Goal: Task Accomplishment & Management: Manage account settings

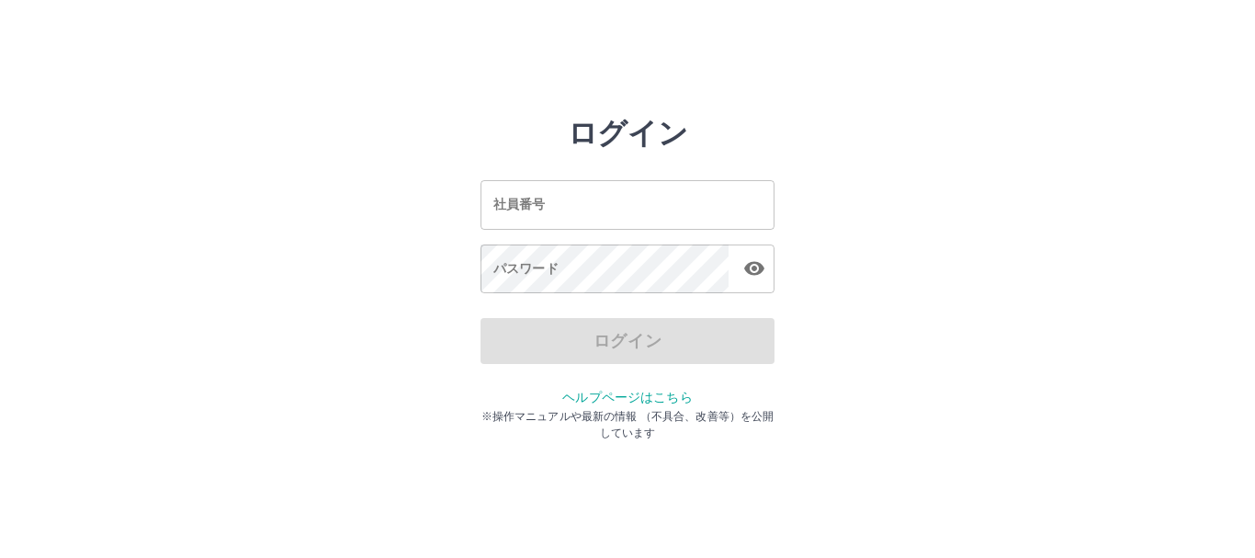
click at [676, 217] on input "社員番号" at bounding box center [628, 204] width 294 height 49
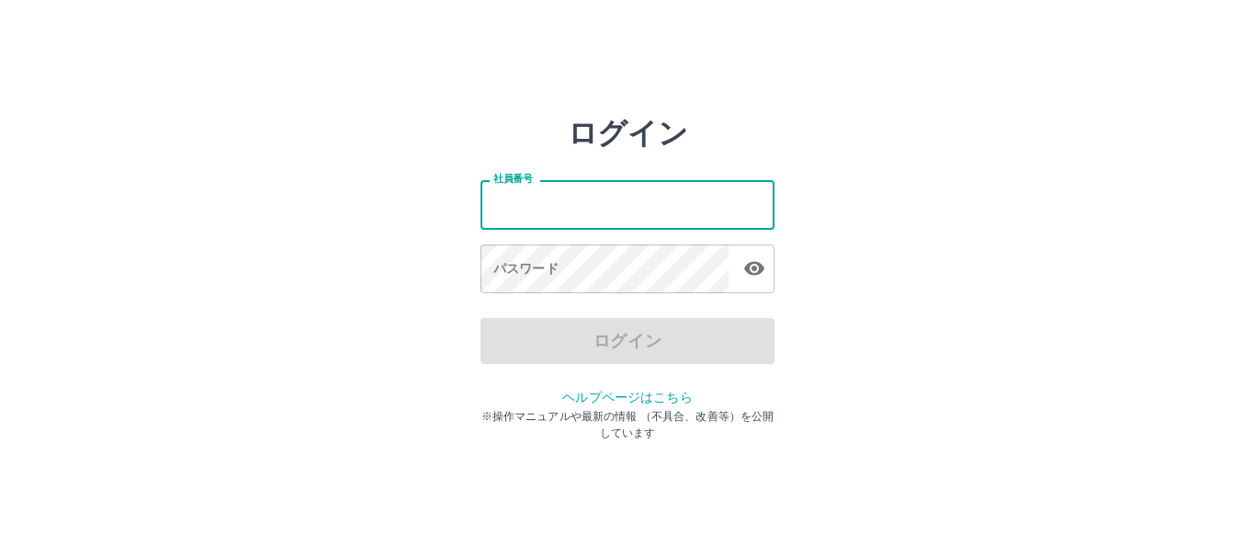
type input "*******"
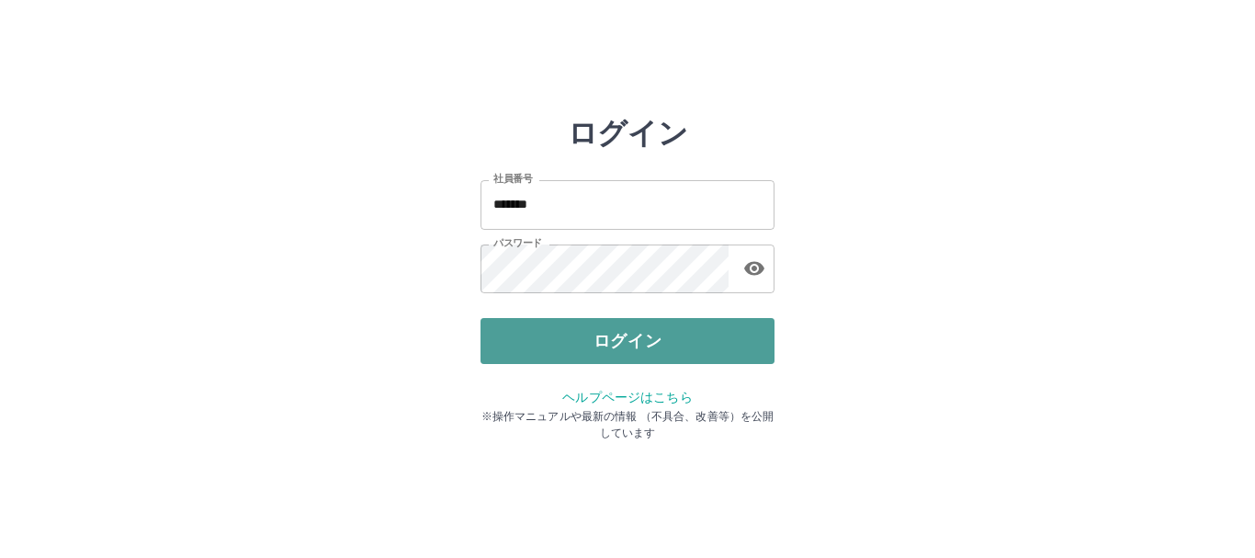
click at [603, 342] on button "ログイン" at bounding box center [628, 341] width 294 height 46
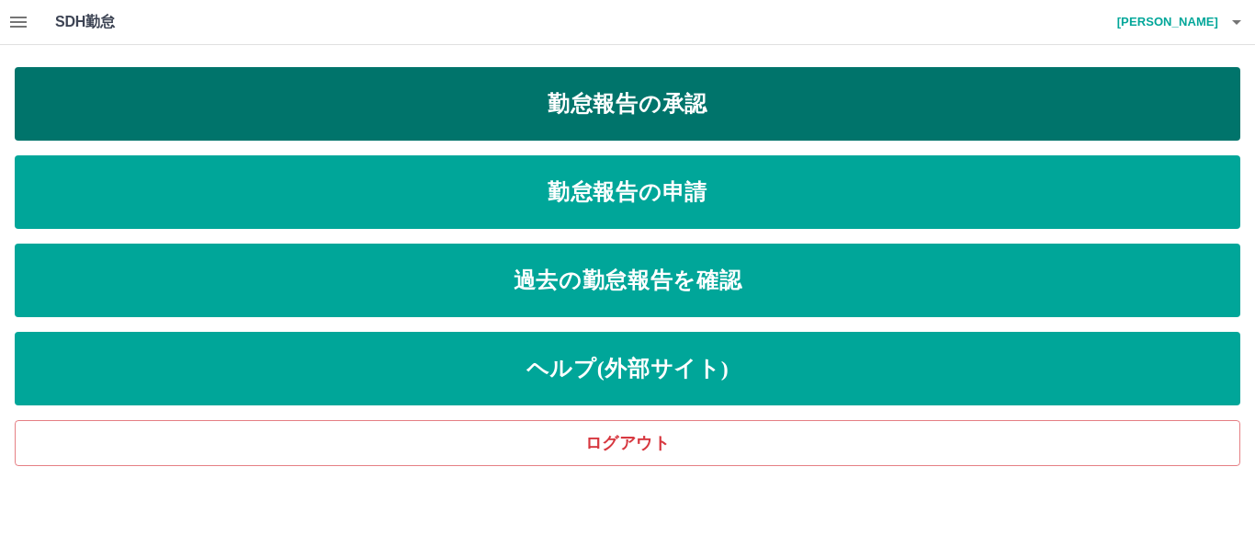
click at [617, 130] on link "勤怠報告の承認" at bounding box center [628, 104] width 1226 height 74
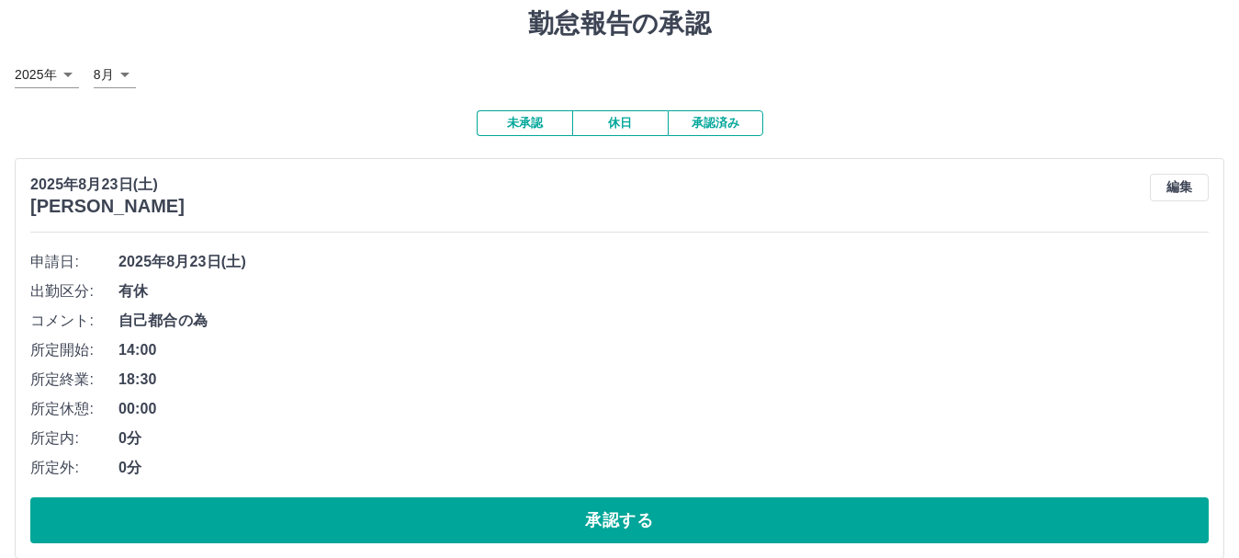
scroll to position [92, 0]
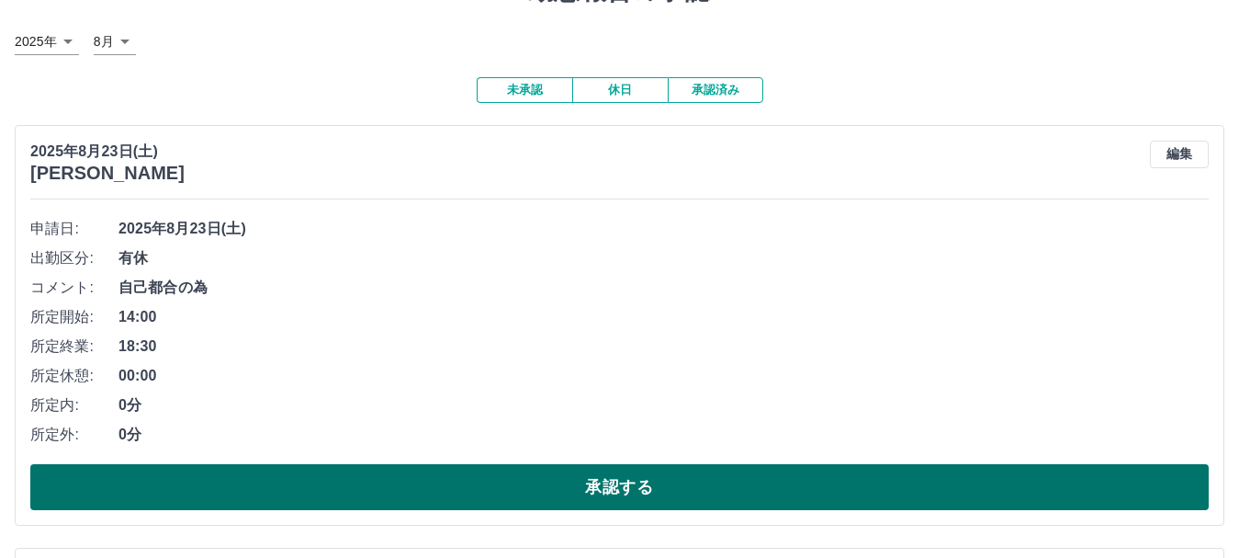
click at [642, 472] on button "承認する" at bounding box center [619, 487] width 1179 height 46
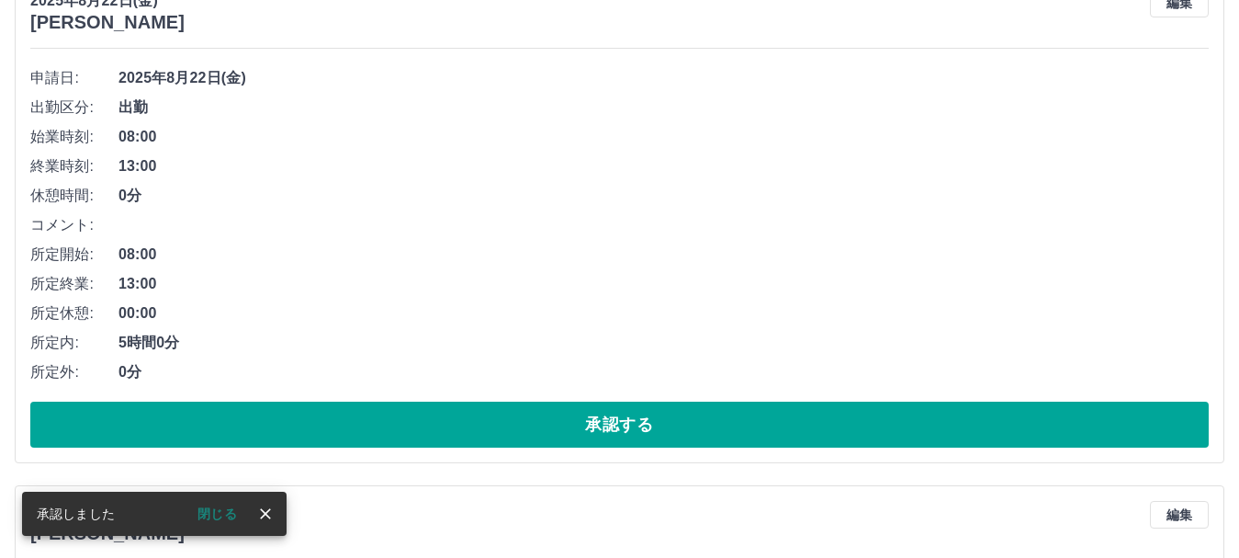
scroll to position [276, 0]
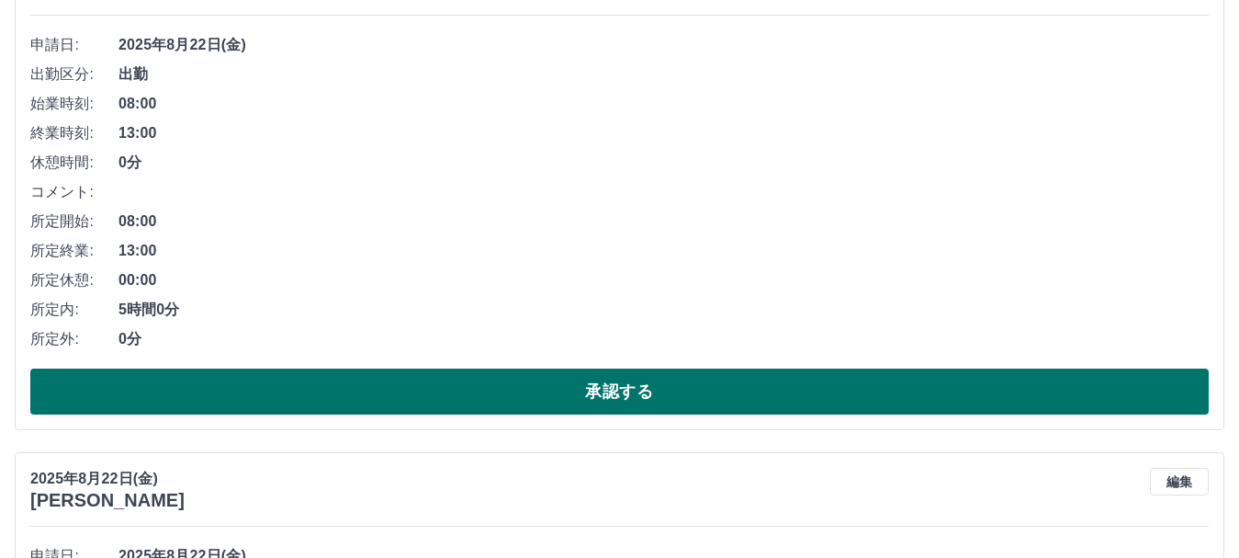
click at [470, 388] on button "承認する" at bounding box center [619, 391] width 1179 height 46
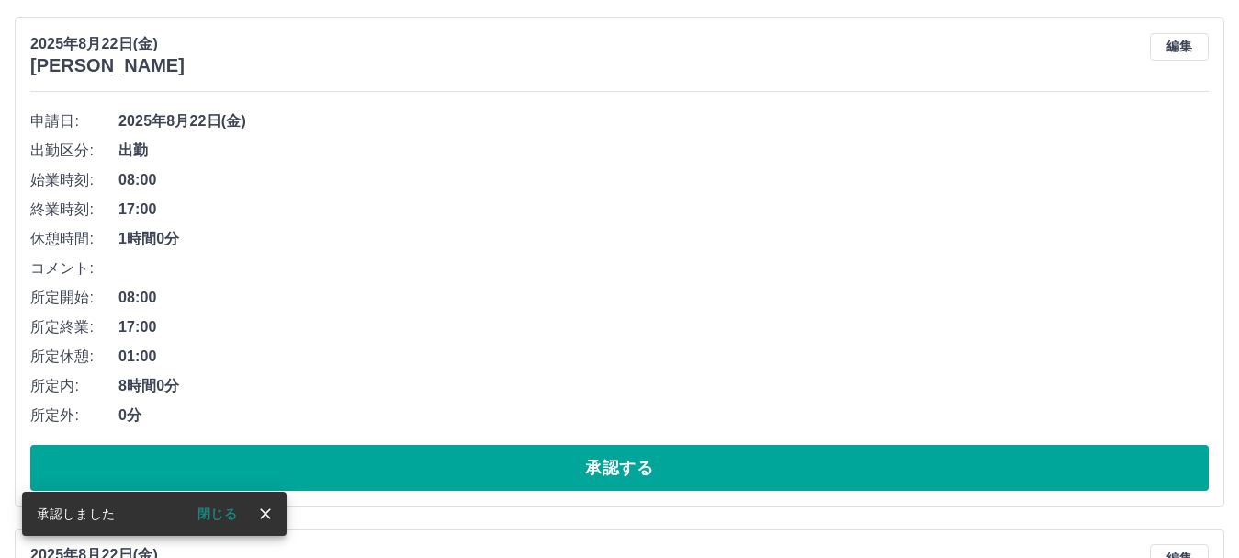
scroll to position [200, 0]
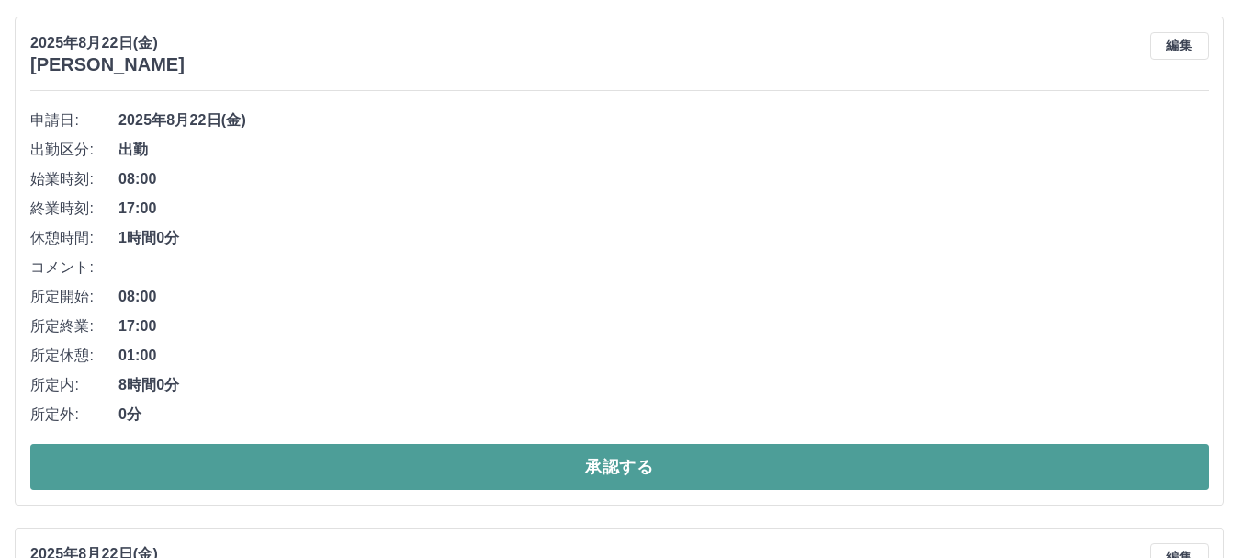
click at [356, 468] on button "承認する" at bounding box center [619, 467] width 1179 height 46
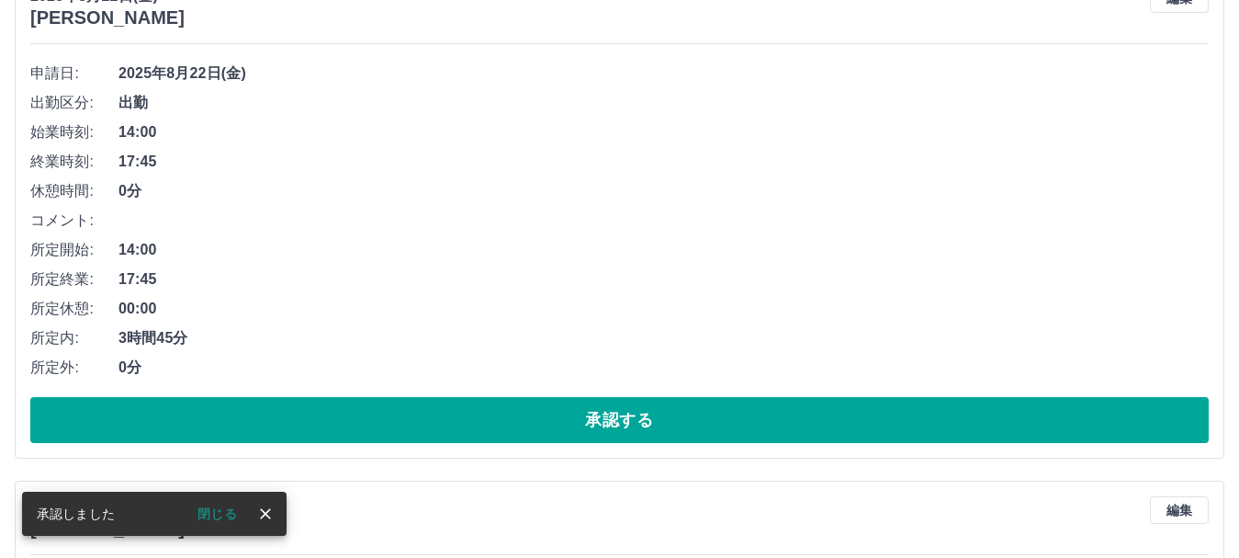
scroll to position [250, 0]
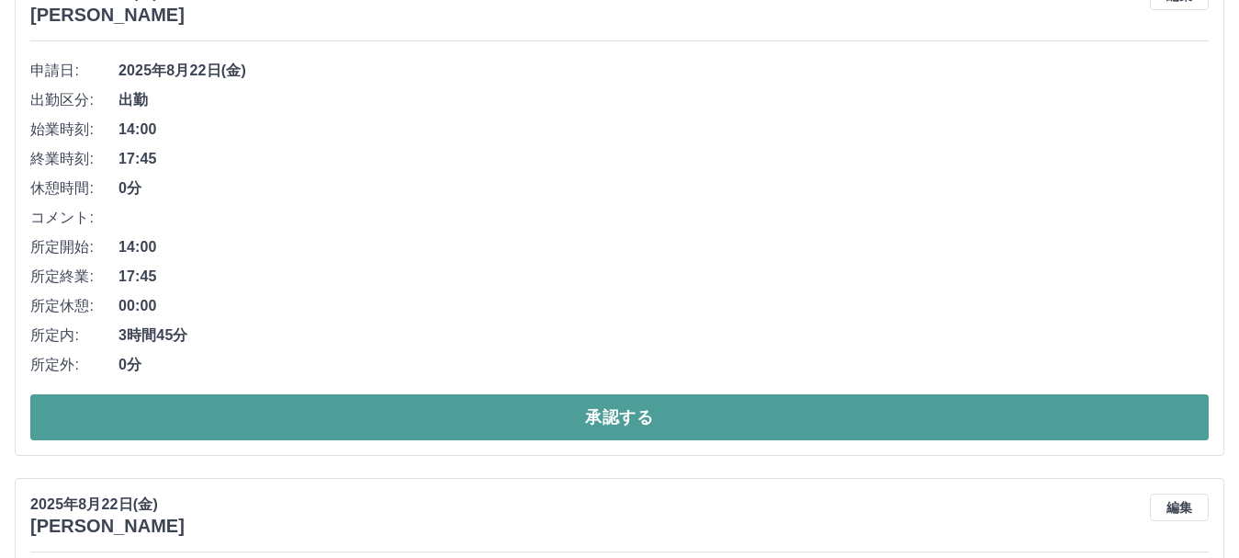
click at [355, 423] on button "承認する" at bounding box center [619, 417] width 1179 height 46
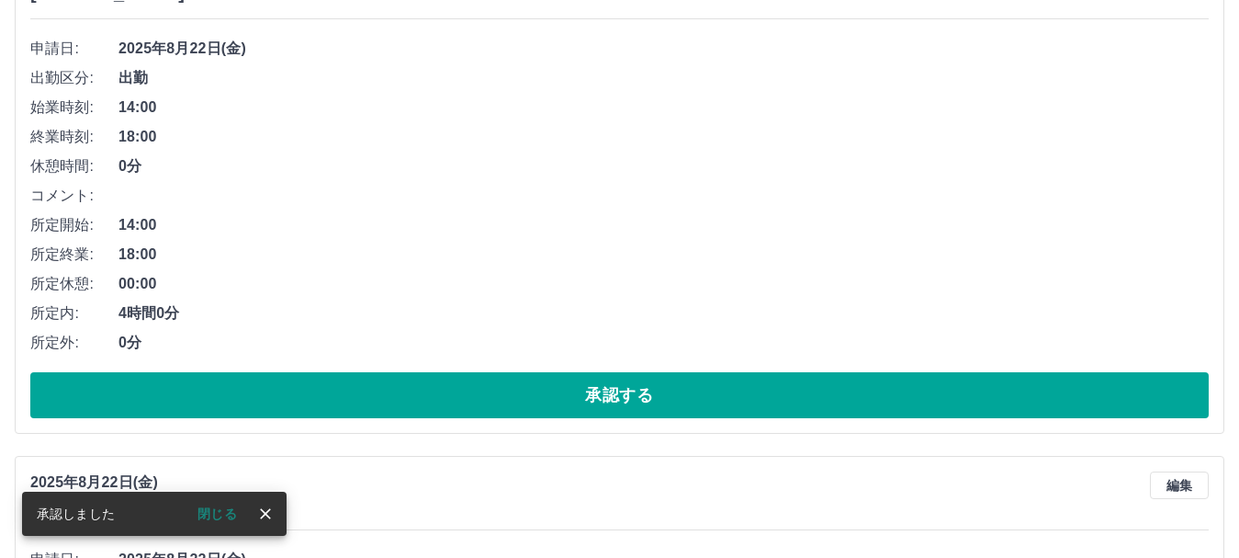
scroll to position [271, 0]
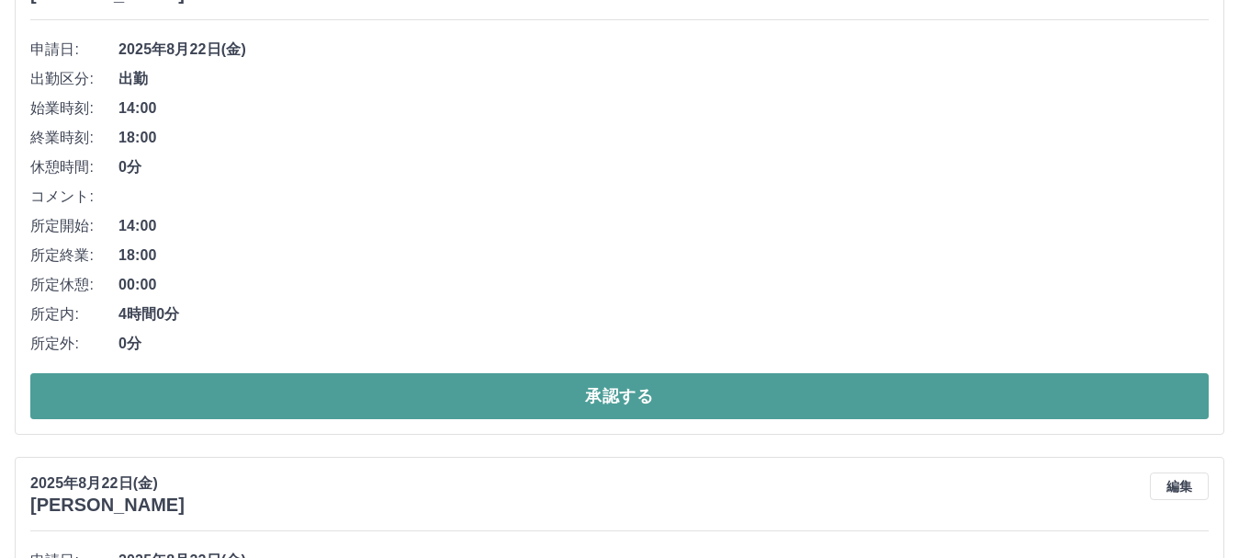
click at [325, 392] on button "承認する" at bounding box center [619, 396] width 1179 height 46
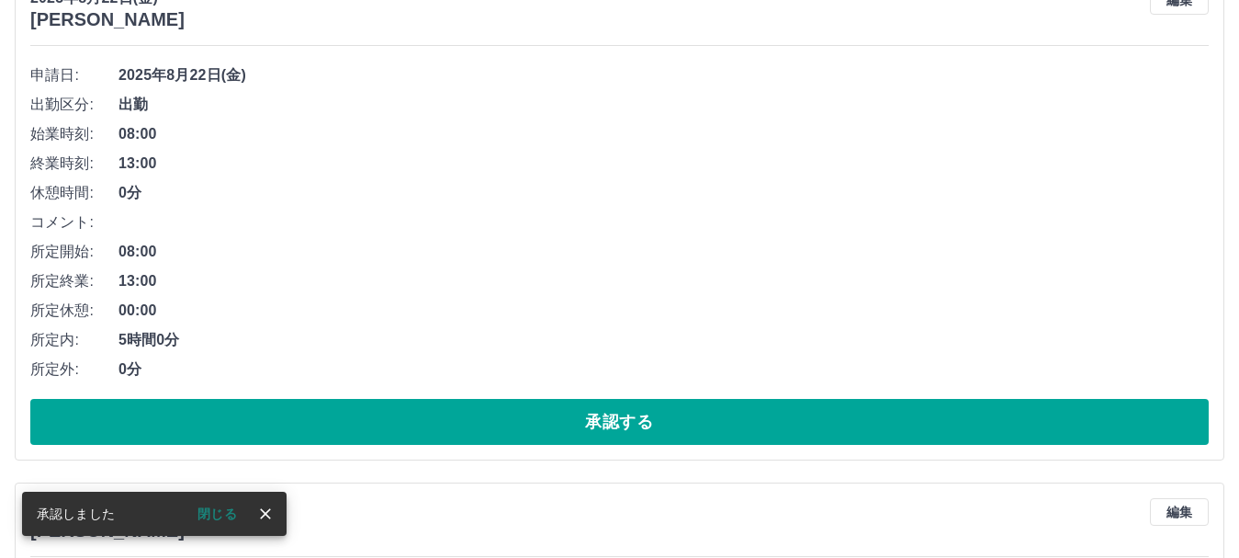
scroll to position [246, 0]
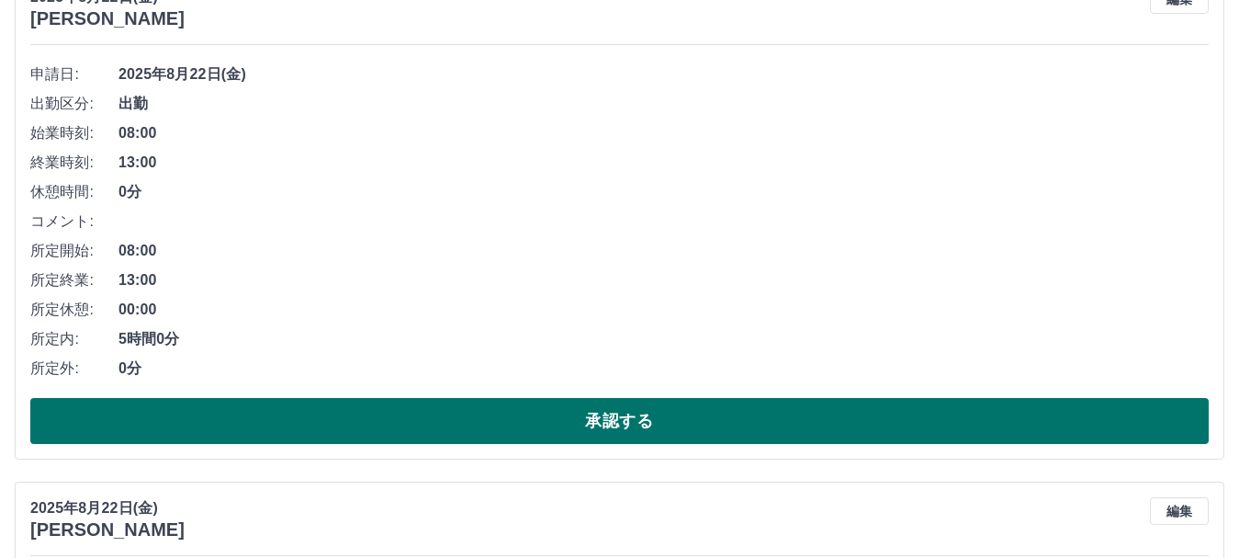
click at [319, 424] on button "承認する" at bounding box center [619, 421] width 1179 height 46
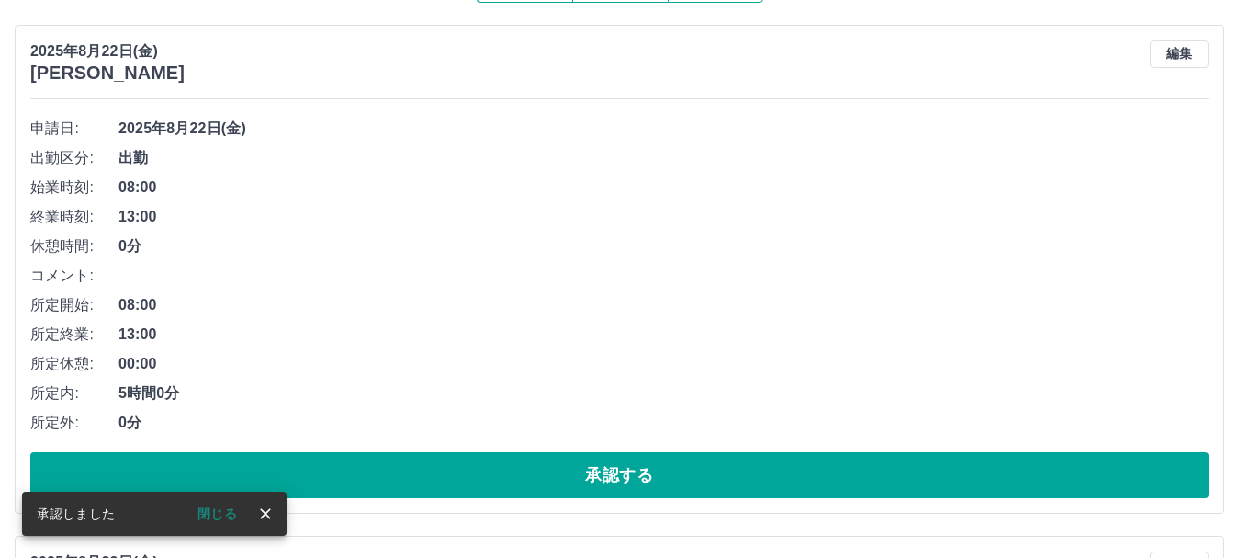
scroll to position [194, 0]
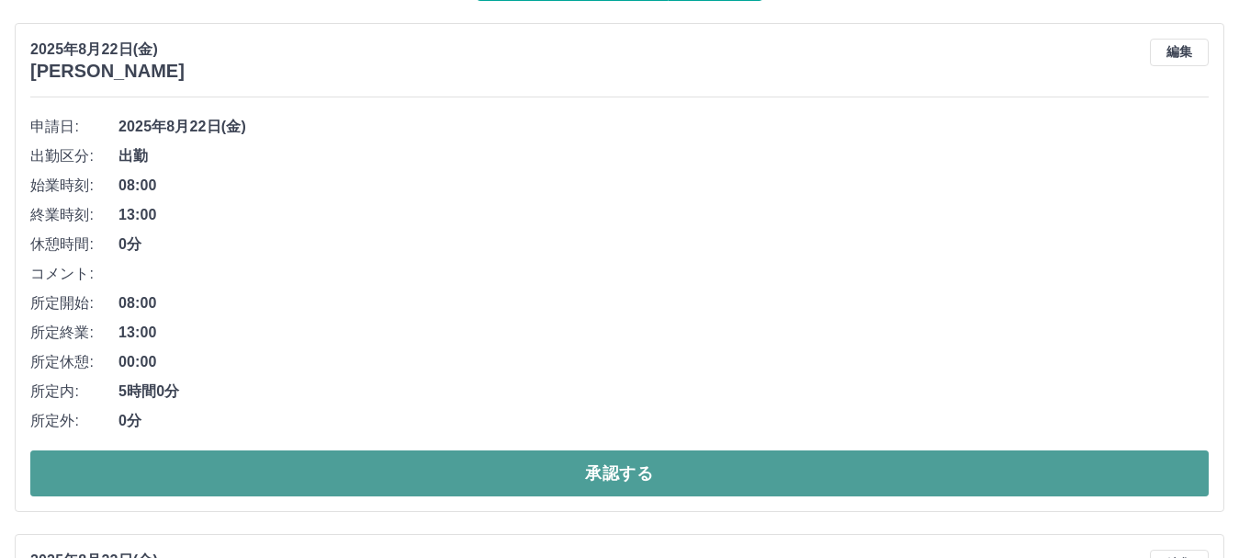
click at [301, 483] on button "承認する" at bounding box center [619, 473] width 1179 height 46
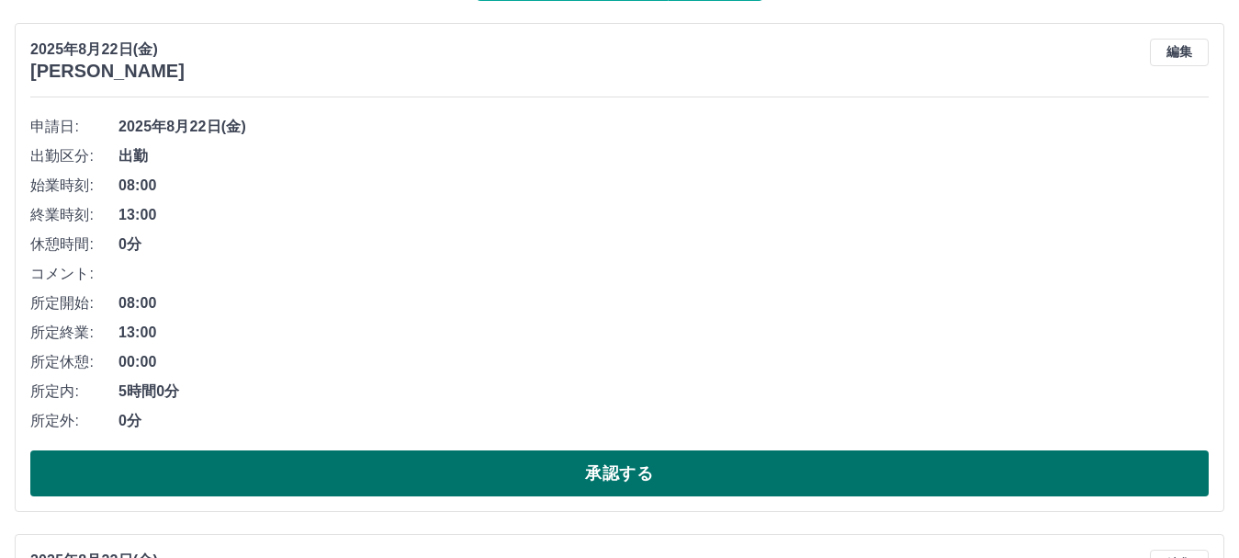
click at [278, 464] on button "承認する" at bounding box center [619, 473] width 1179 height 46
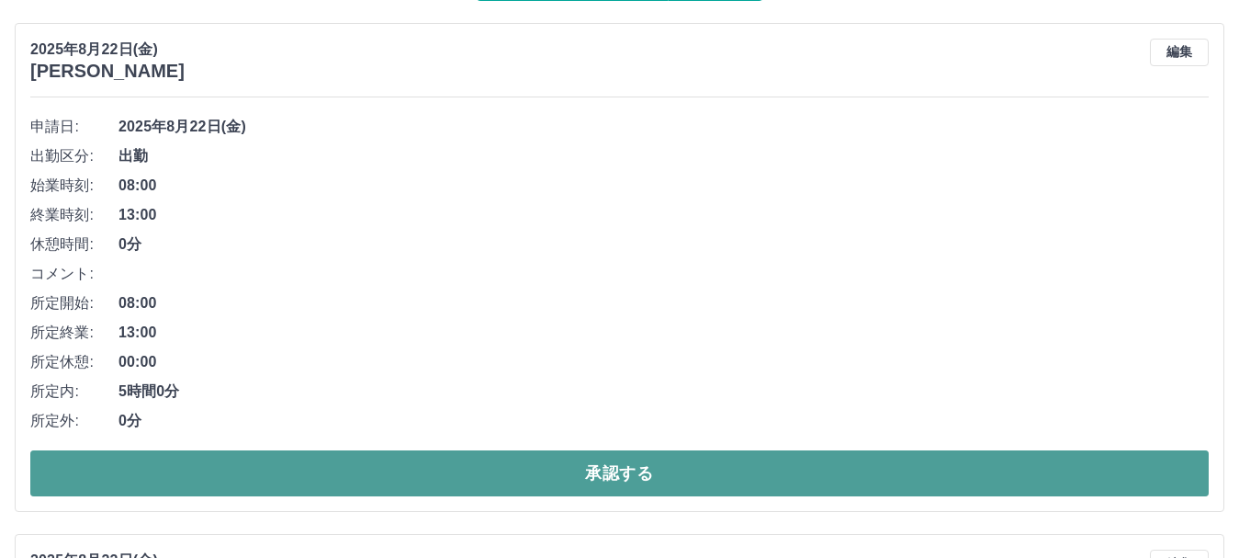
click at [284, 466] on button "承認する" at bounding box center [619, 473] width 1179 height 46
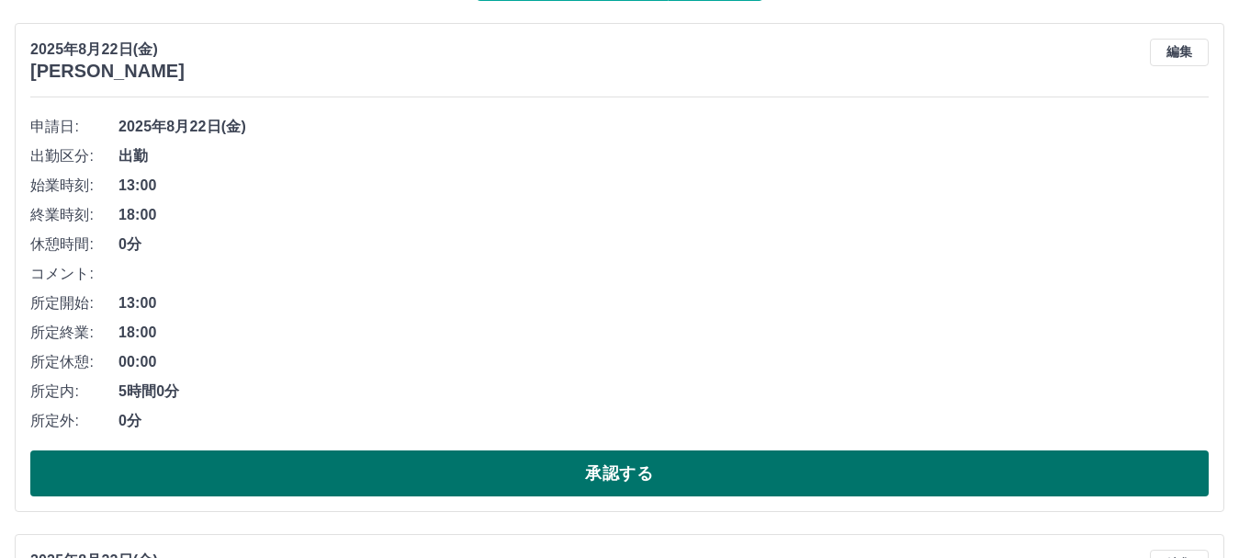
click at [321, 459] on button "承認する" at bounding box center [619, 473] width 1179 height 46
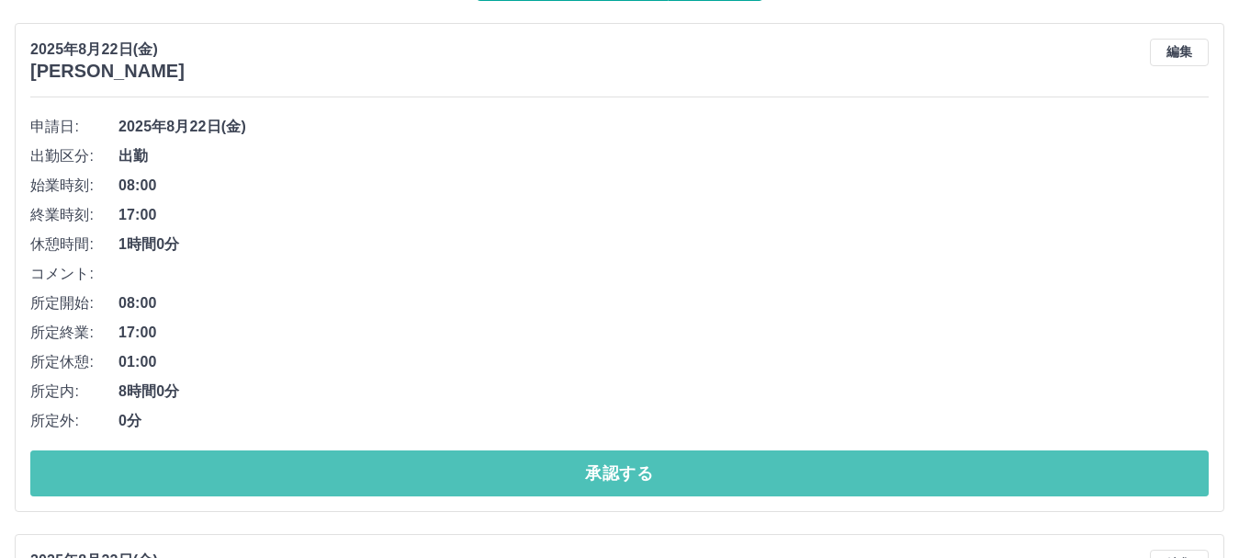
click at [321, 459] on button "承認する" at bounding box center [619, 473] width 1179 height 46
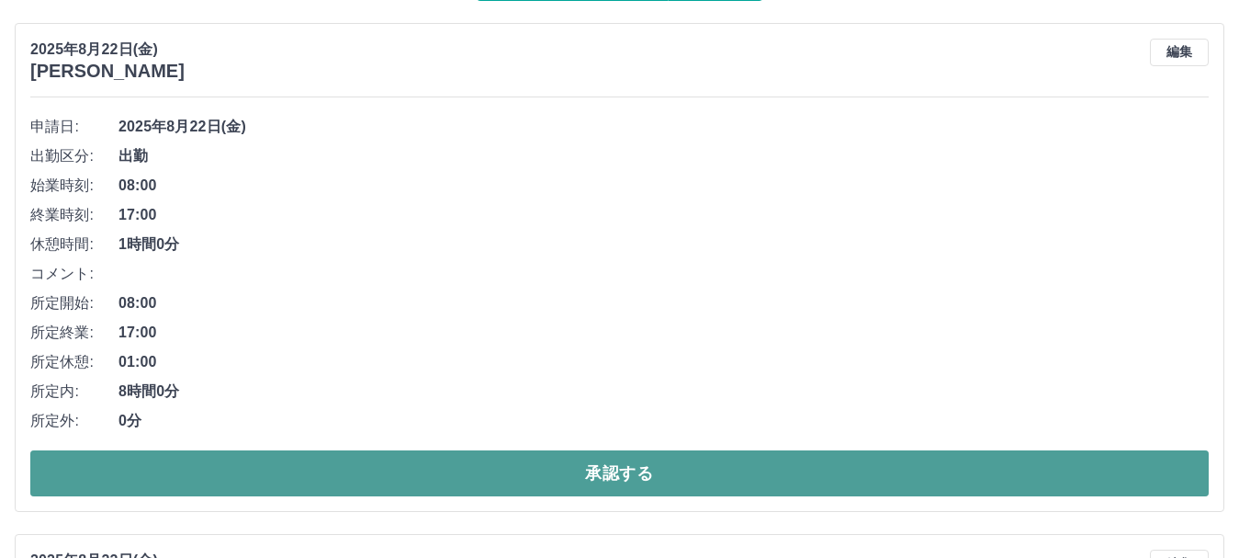
click at [301, 465] on button "承認する" at bounding box center [619, 473] width 1179 height 46
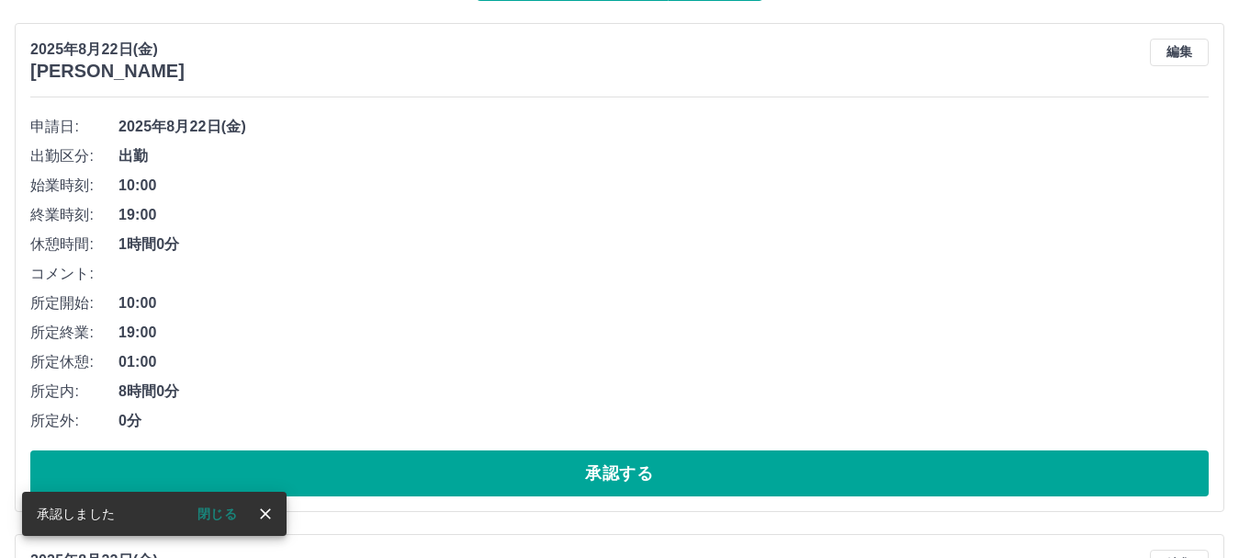
click at [301, 465] on button "承認する" at bounding box center [619, 473] width 1179 height 46
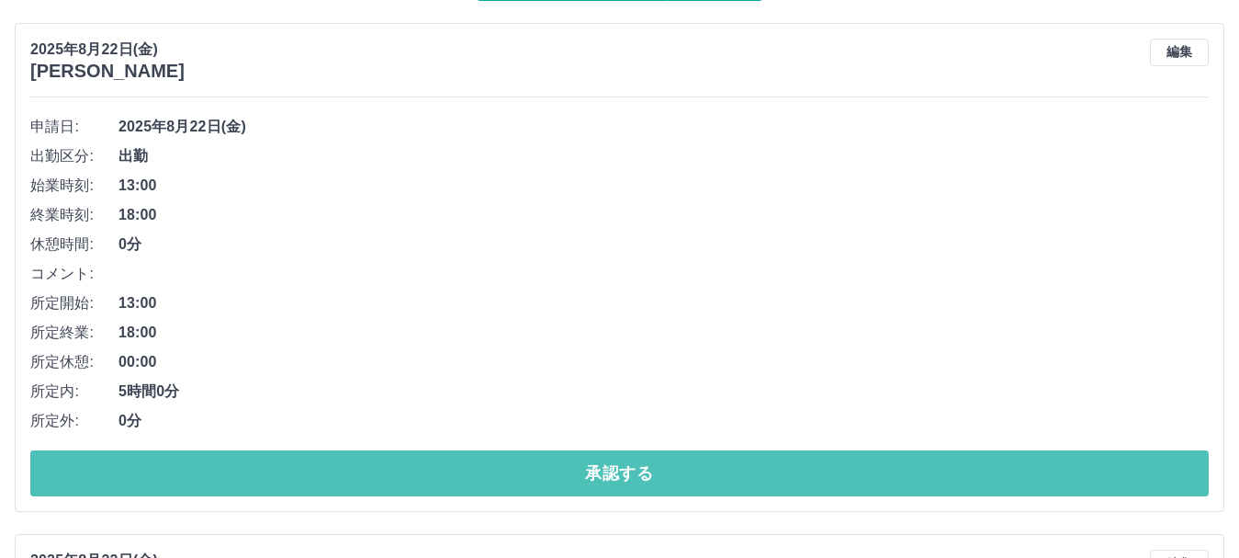
click at [301, 465] on button "承認する" at bounding box center [619, 473] width 1179 height 46
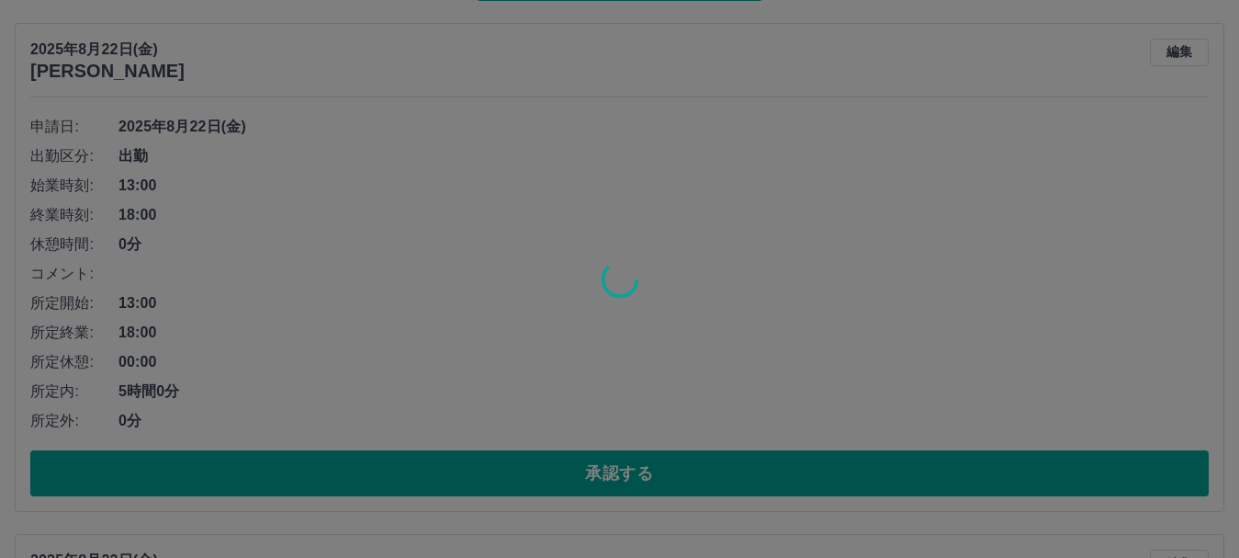
click at [301, 465] on div at bounding box center [619, 279] width 1239 height 558
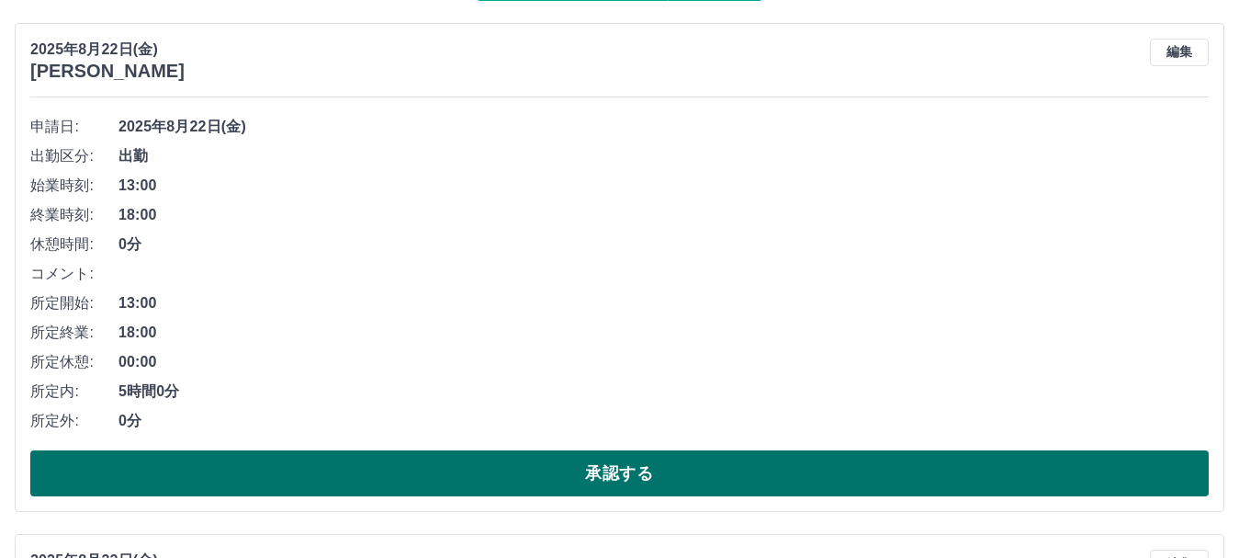
click at [300, 471] on button "承認する" at bounding box center [619, 473] width 1179 height 46
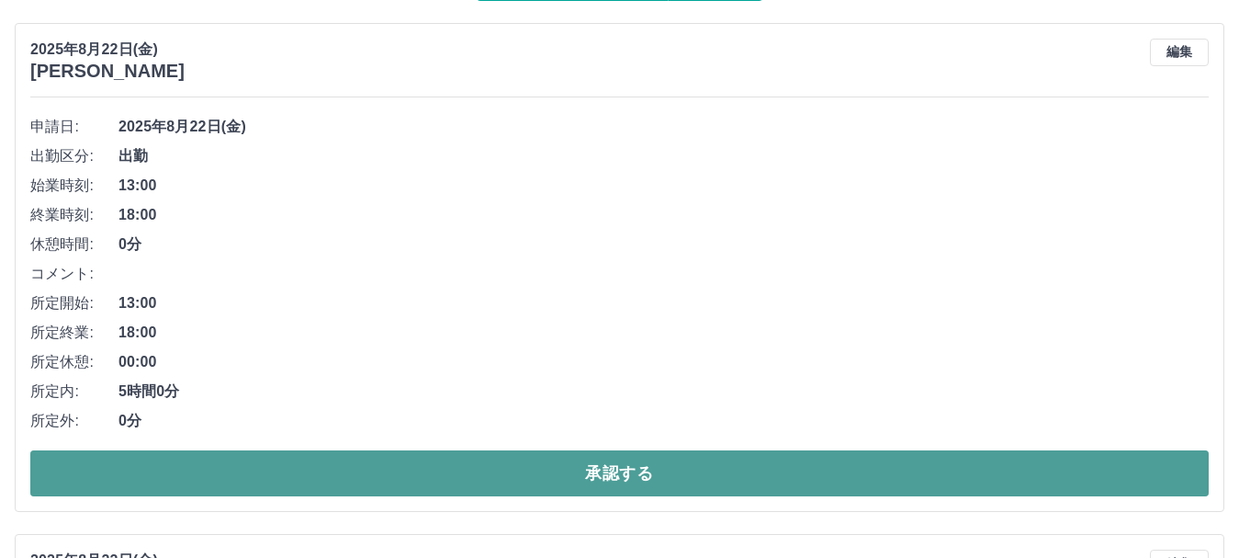
click at [300, 471] on button "承認する" at bounding box center [619, 473] width 1179 height 46
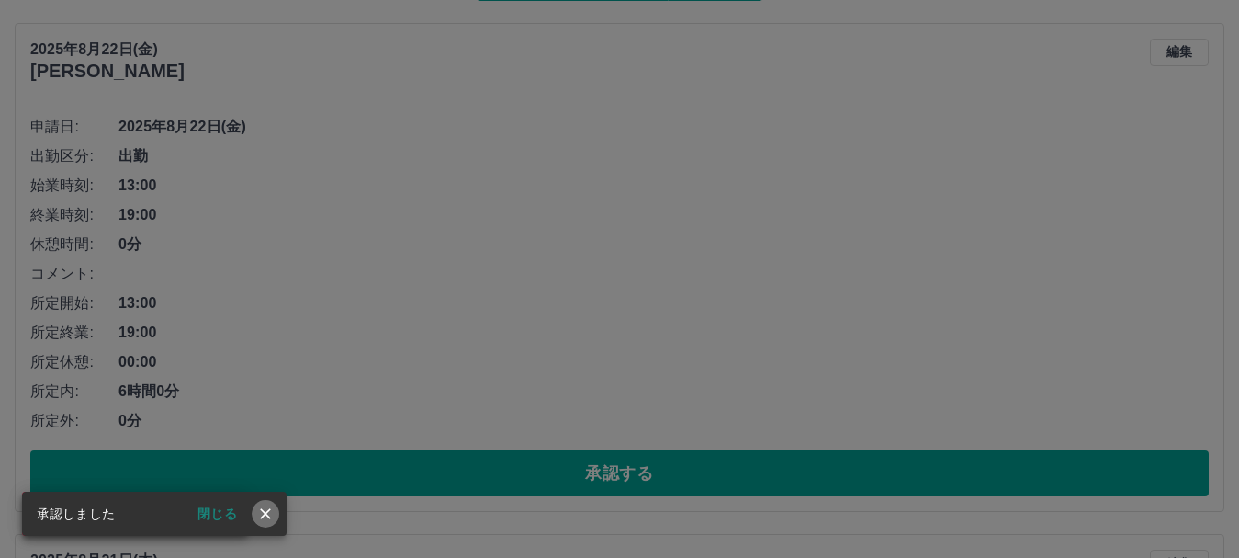
click at [264, 512] on icon "close" at bounding box center [265, 513] width 11 height 11
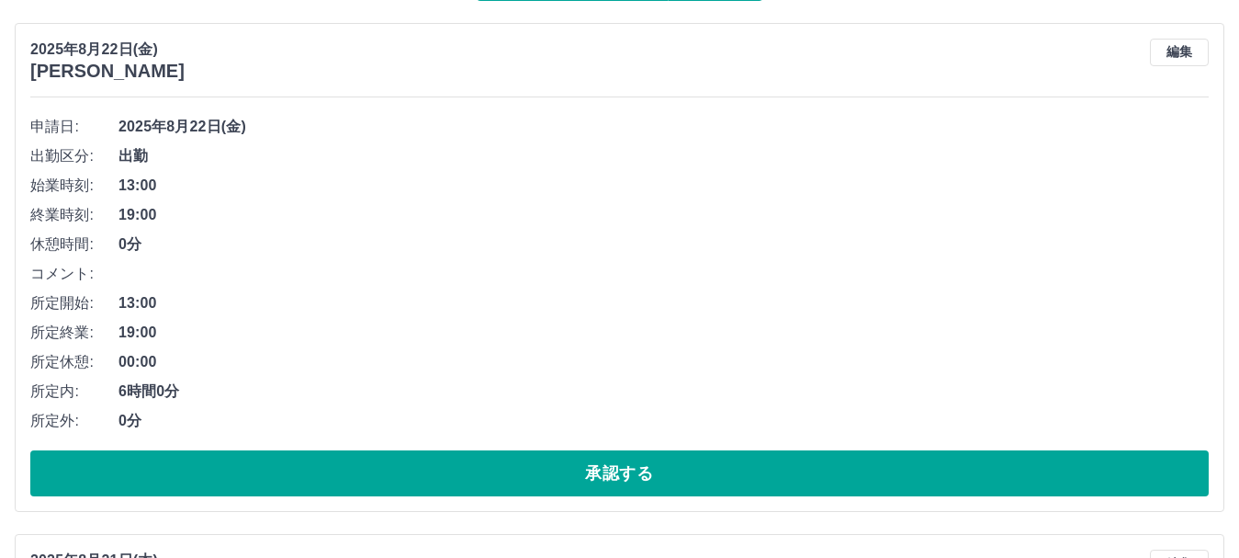
click at [264, 512] on div "2025年8月22日(金) 河野　一美 編集 申請日: 2025年8月22日(金) 出勤区分: 出勤 始業時刻: 13:00 終業時刻: 19:00 休憩時間…" at bounding box center [620, 267] width 1210 height 489
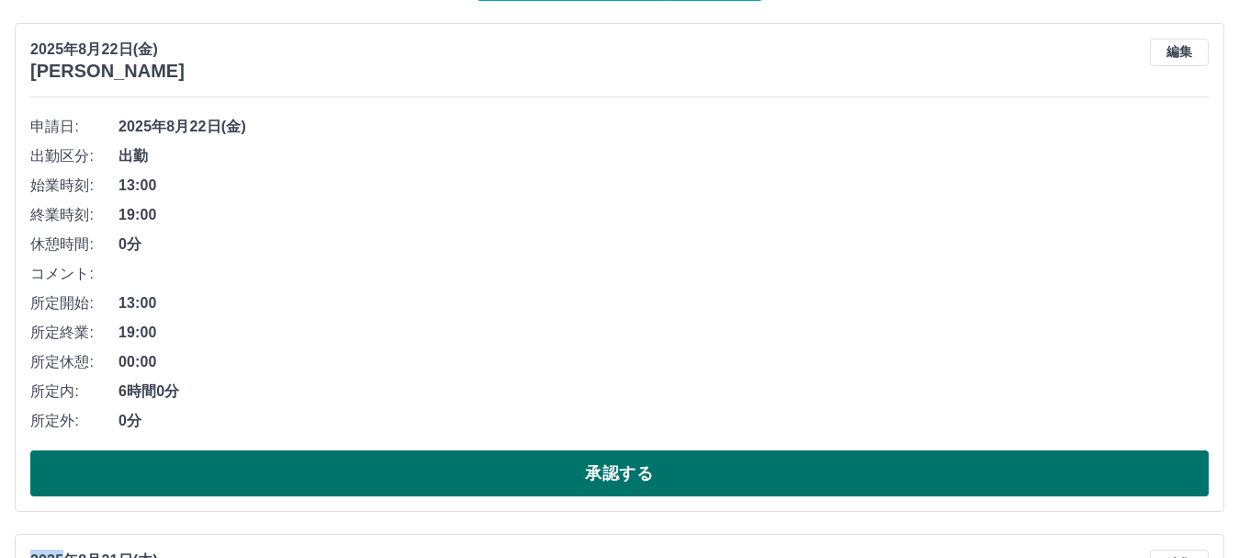
click at [264, 484] on button "承認する" at bounding box center [619, 473] width 1179 height 46
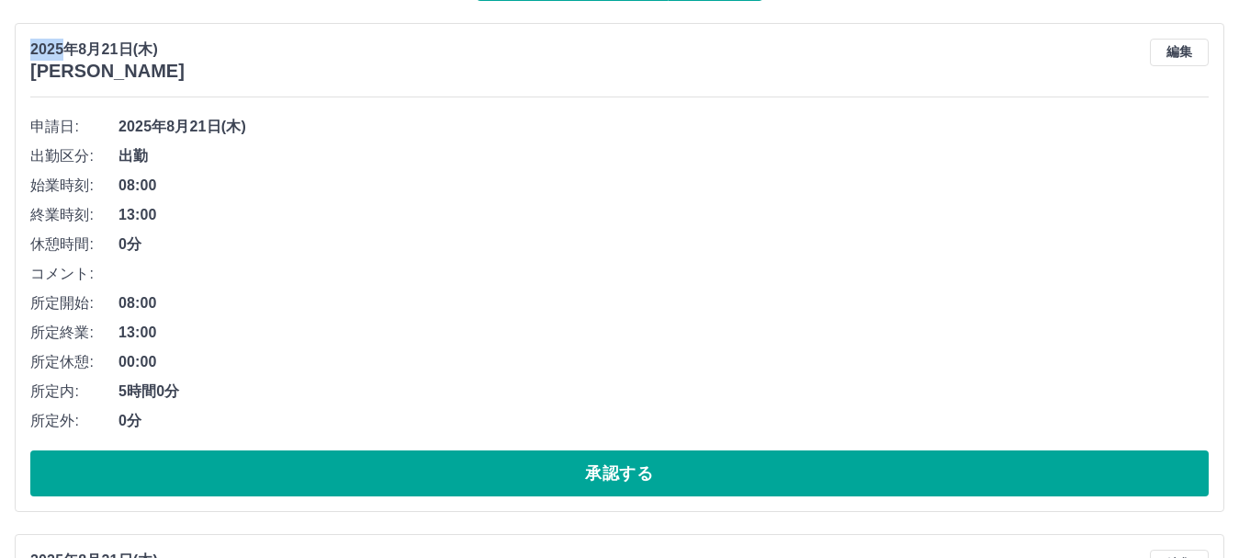
click at [264, 484] on button "承認する" at bounding box center [619, 473] width 1179 height 46
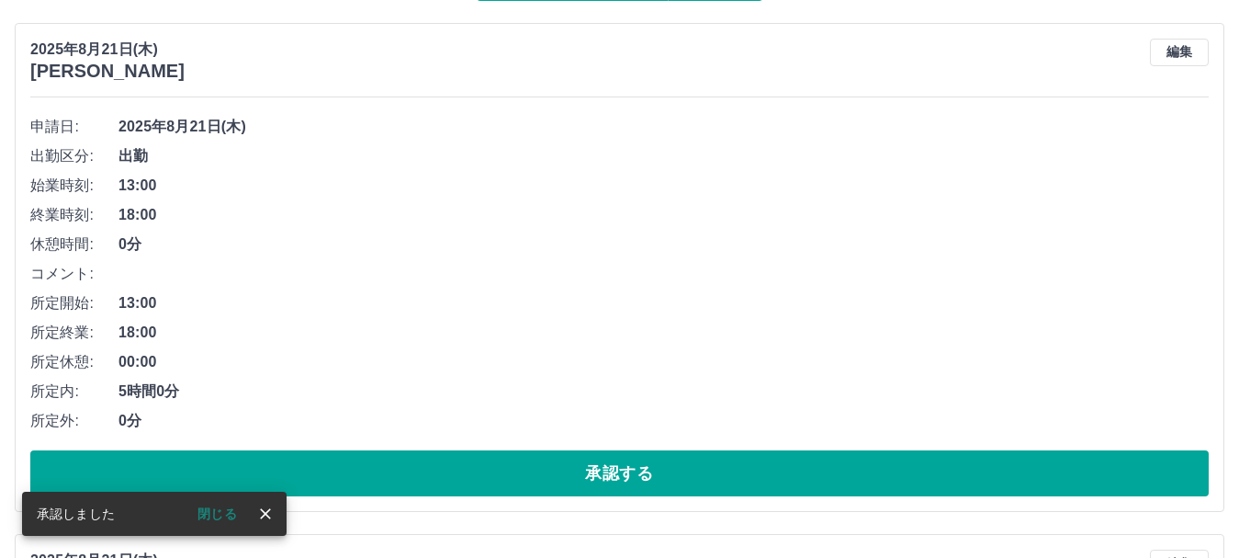
click at [264, 484] on button "承認する" at bounding box center [619, 473] width 1179 height 46
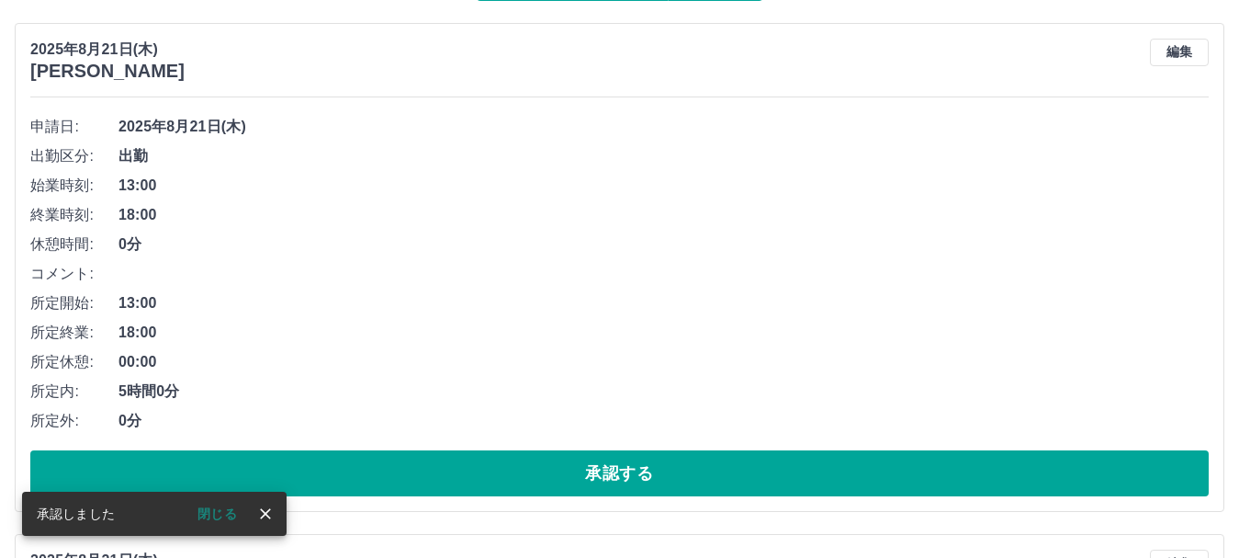
click at [264, 484] on button "承認する" at bounding box center [619, 473] width 1179 height 46
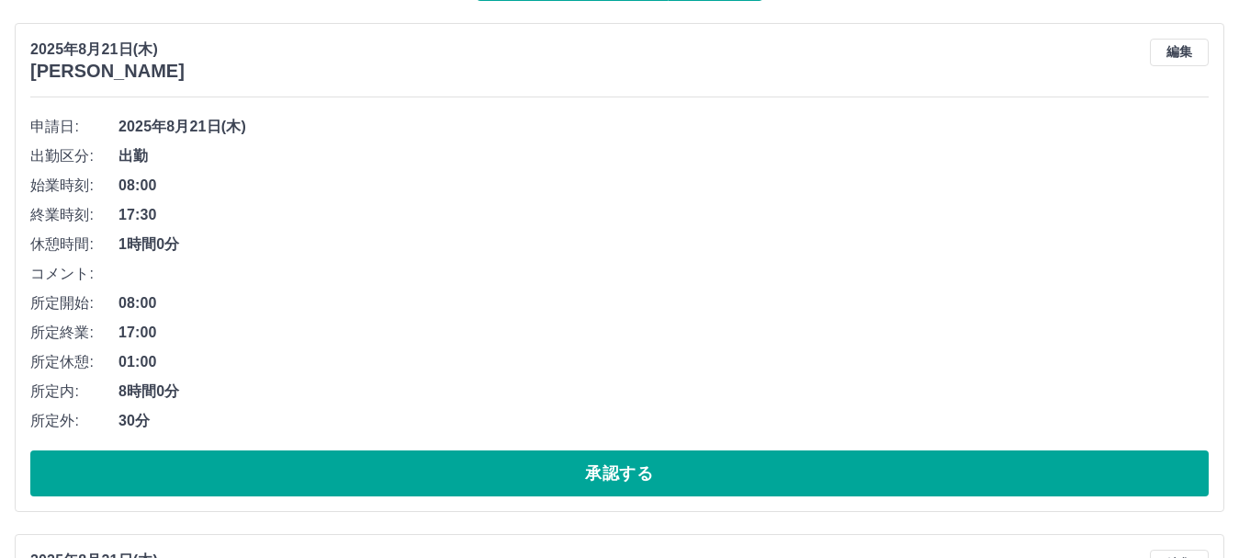
click at [264, 484] on button "承認する" at bounding box center [619, 473] width 1179 height 46
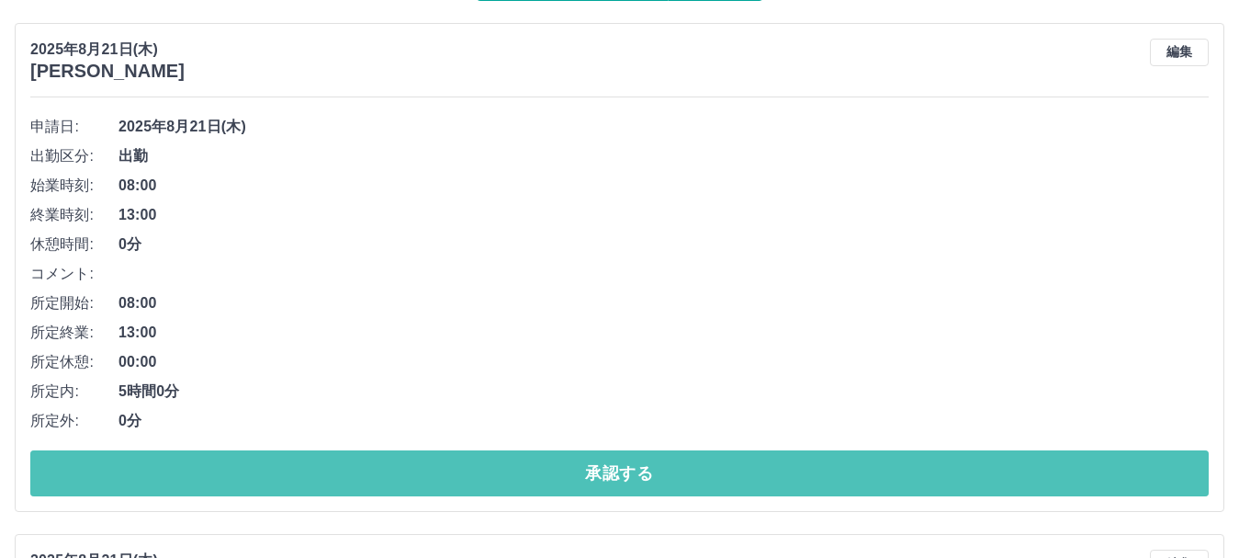
click at [264, 484] on button "承認する" at bounding box center [619, 473] width 1179 height 46
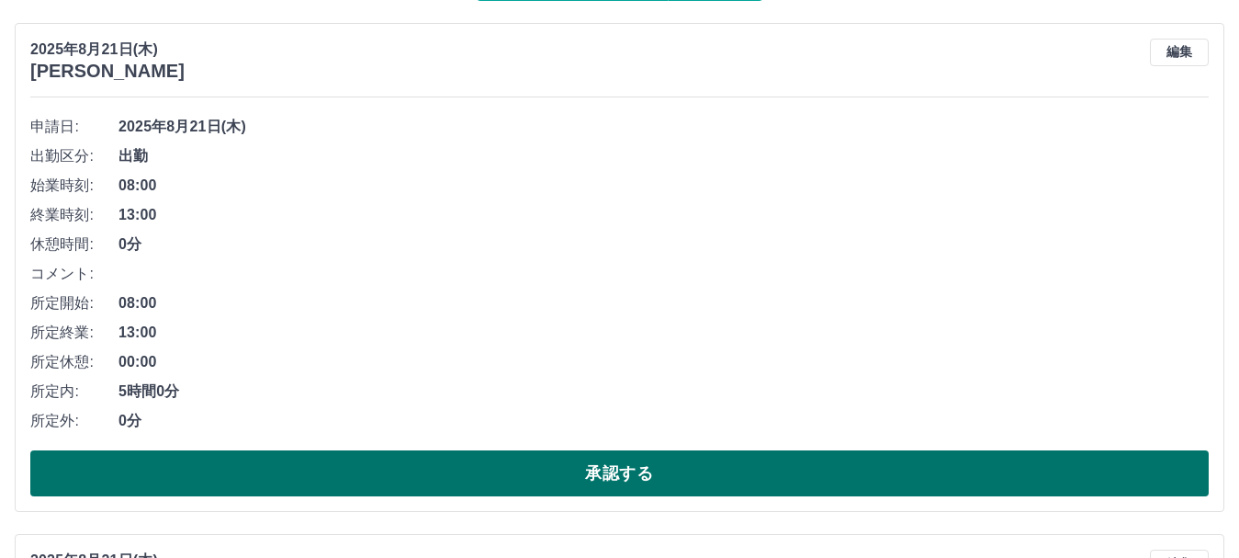
click at [291, 490] on button "承認する" at bounding box center [619, 473] width 1179 height 46
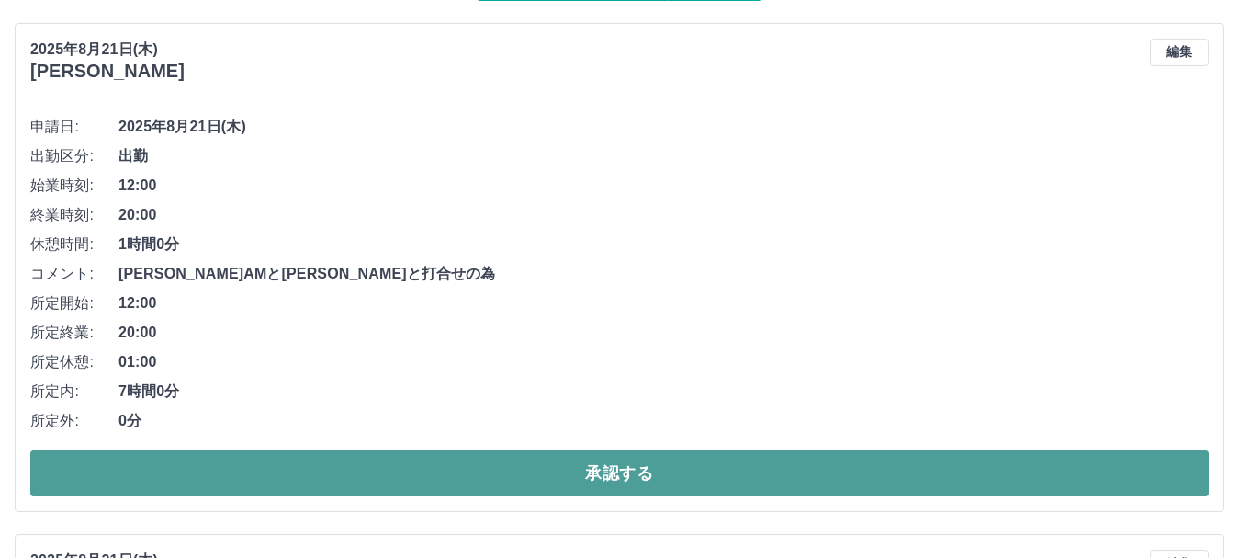
click at [323, 466] on button "承認する" at bounding box center [619, 473] width 1179 height 46
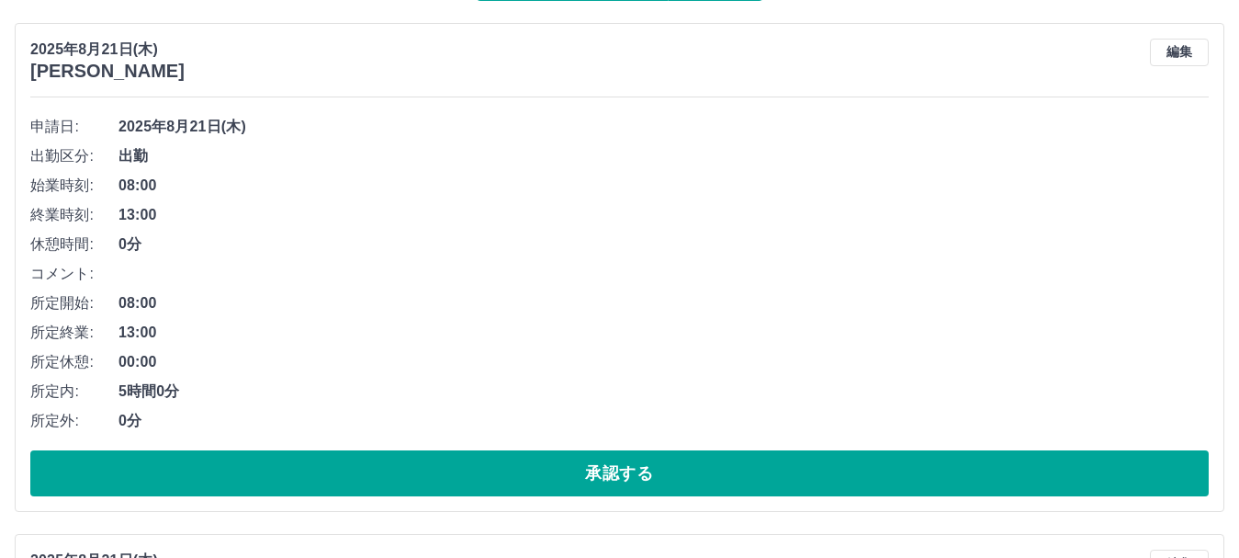
click at [323, 466] on button "承認する" at bounding box center [619, 473] width 1179 height 46
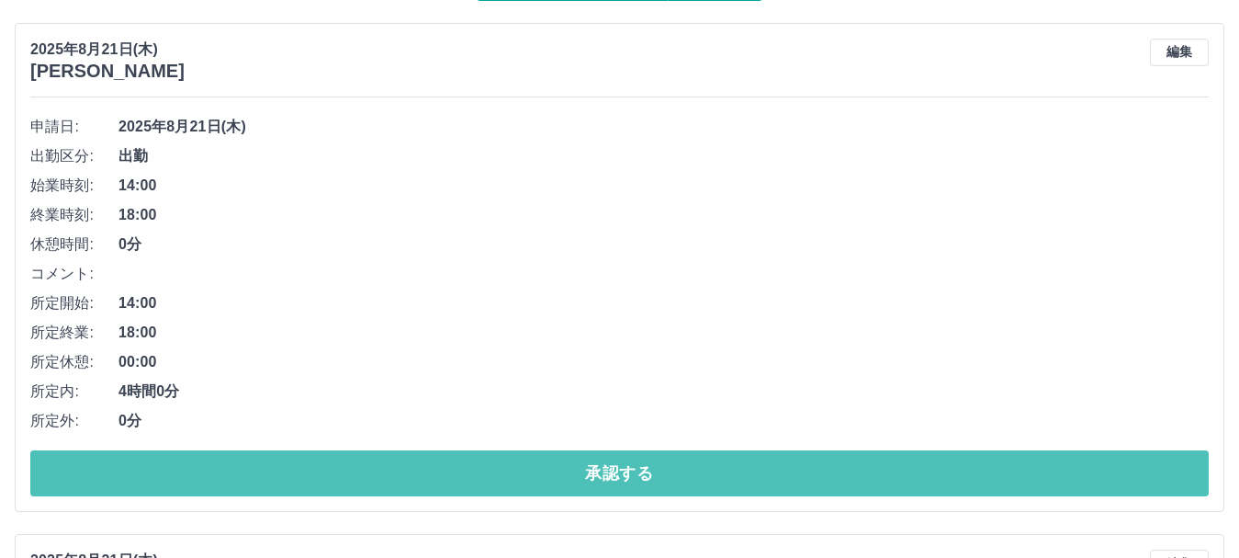
click at [324, 465] on button "承認する" at bounding box center [619, 473] width 1179 height 46
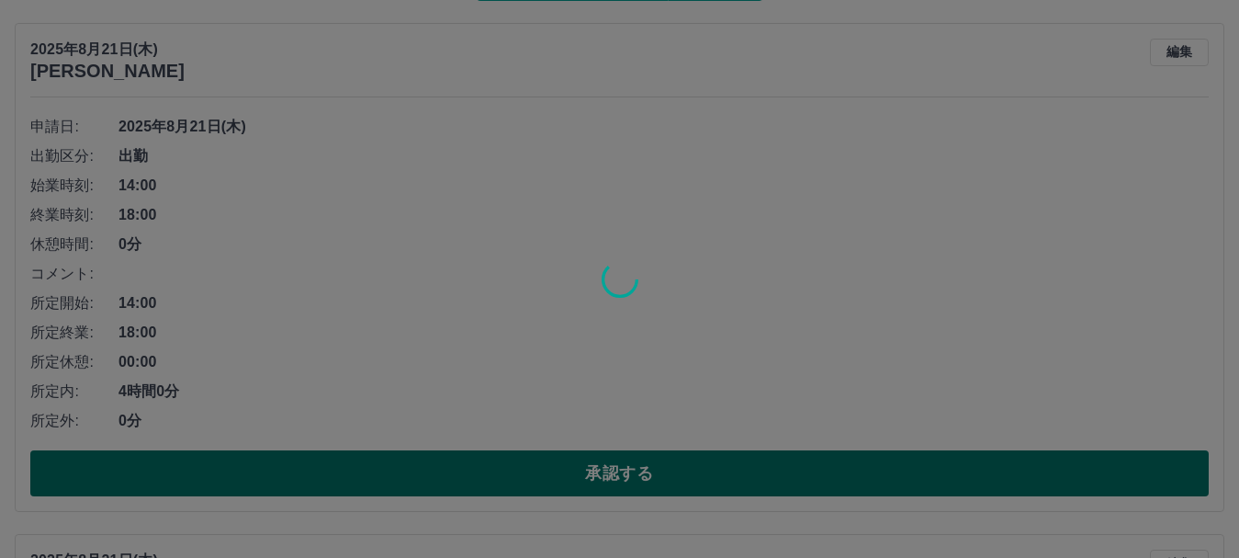
click at [324, 465] on div at bounding box center [619, 279] width 1239 height 558
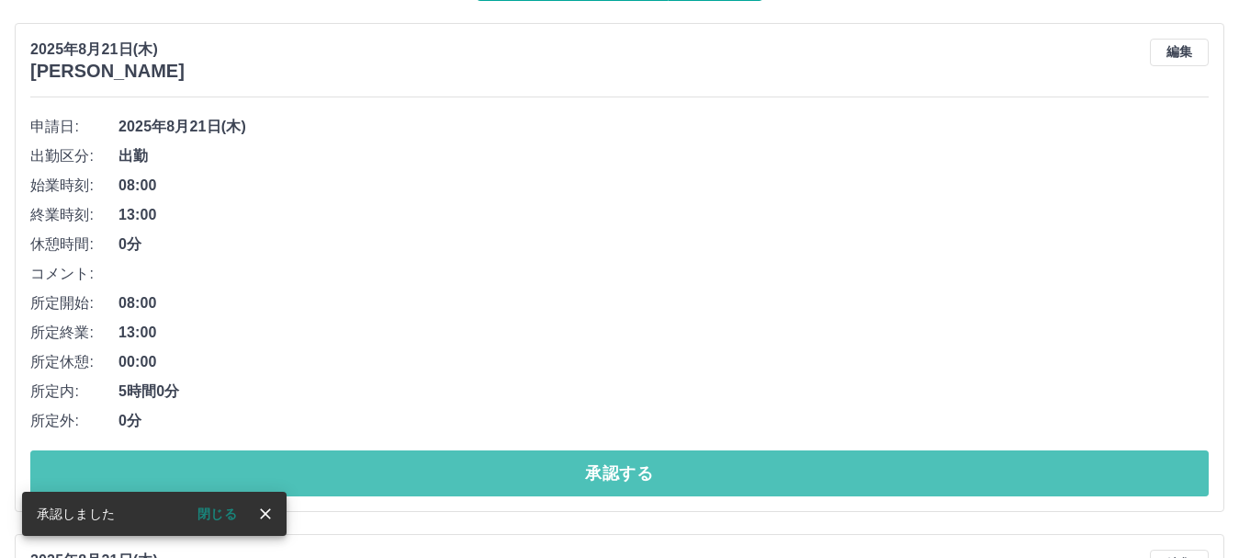
click at [368, 468] on button "承認する" at bounding box center [619, 473] width 1179 height 46
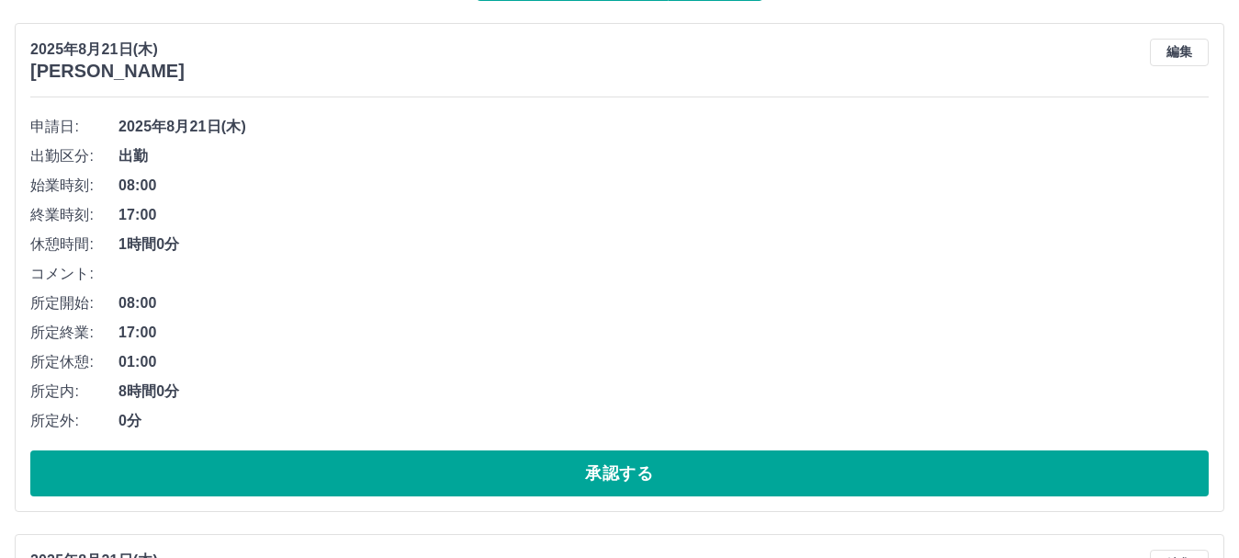
click at [368, 468] on button "承認する" at bounding box center [619, 473] width 1179 height 46
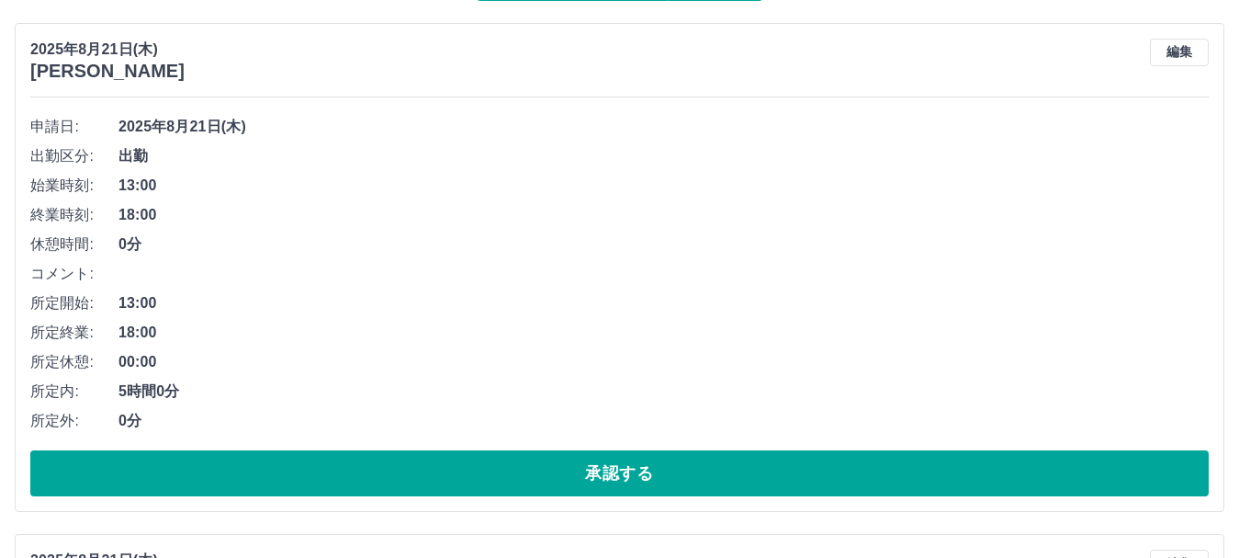
click at [368, 468] on button "承認する" at bounding box center [619, 473] width 1179 height 46
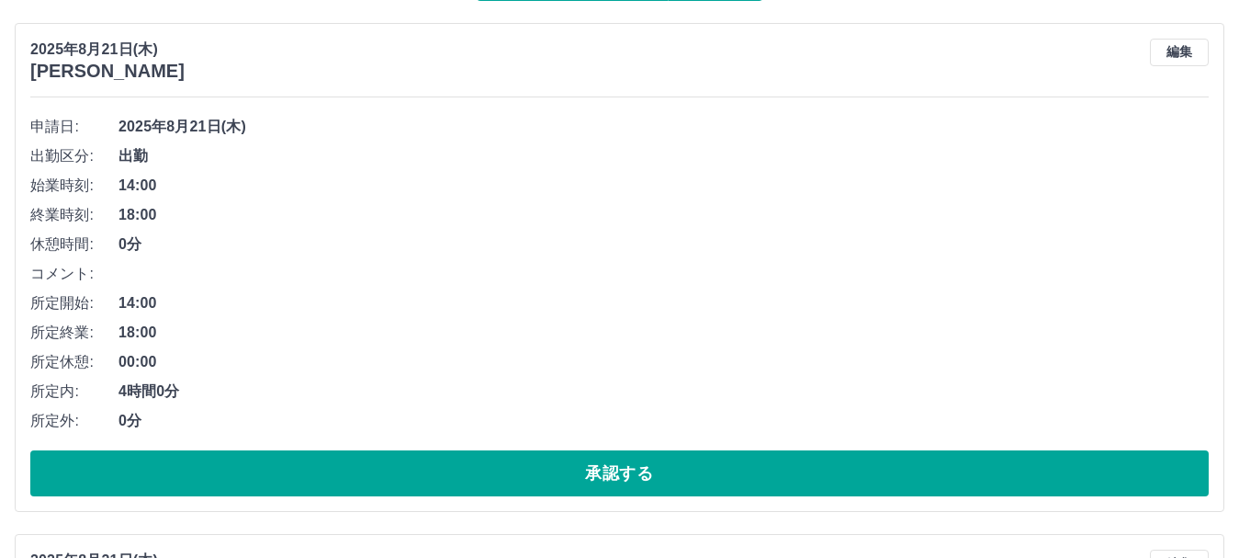
click at [368, 468] on button "承認する" at bounding box center [619, 473] width 1179 height 46
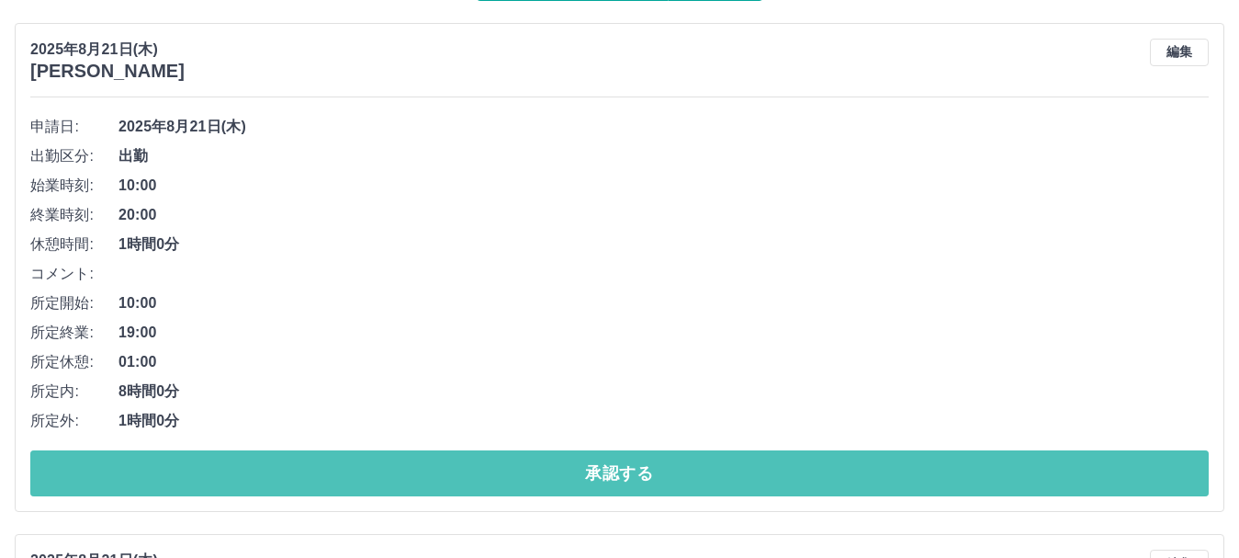
click at [368, 468] on button "承認する" at bounding box center [619, 473] width 1179 height 46
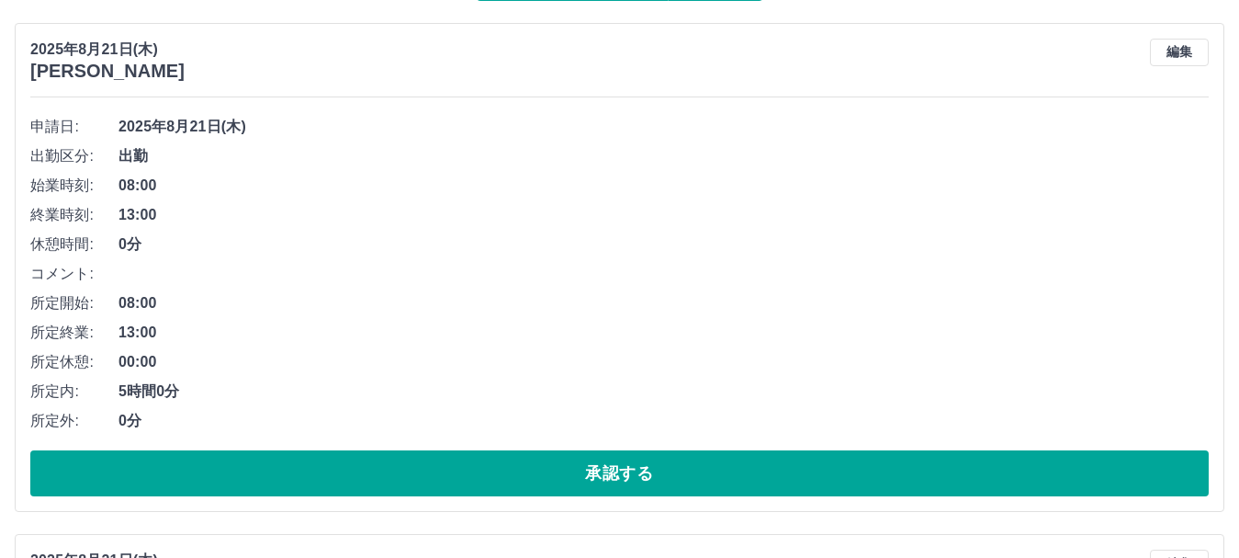
click at [368, 468] on button "承認する" at bounding box center [619, 473] width 1179 height 46
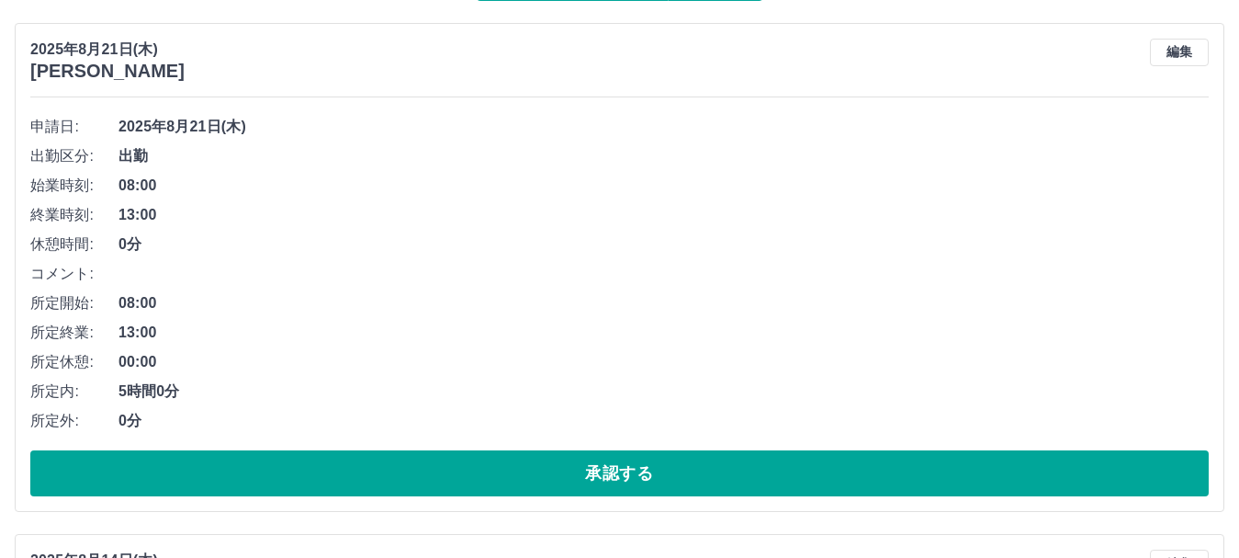
click at [368, 468] on button "承認する" at bounding box center [619, 473] width 1179 height 46
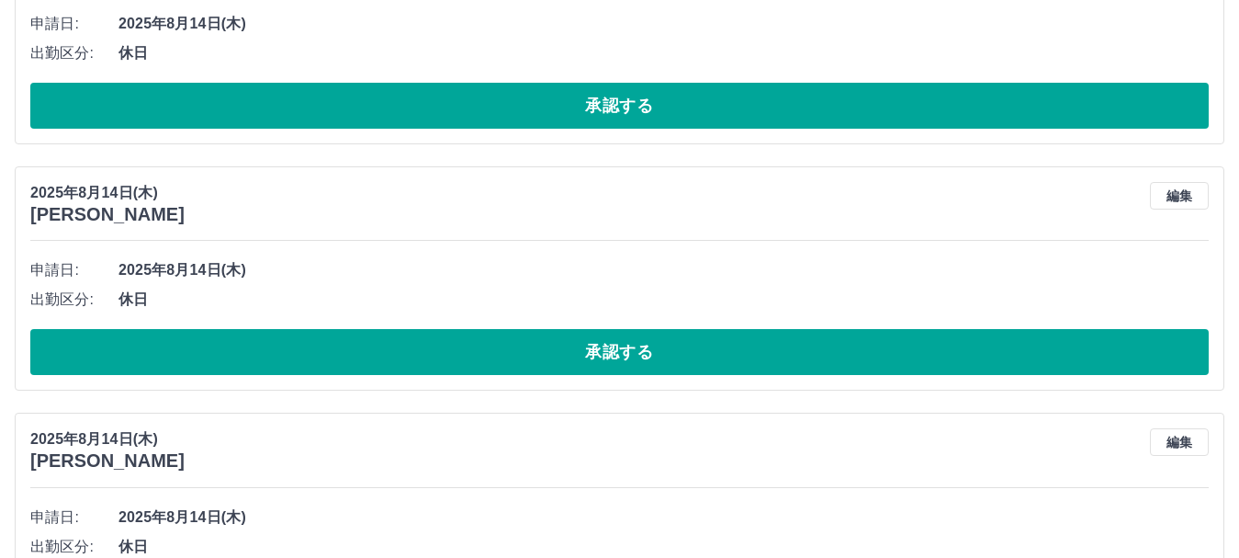
scroll to position [0, 0]
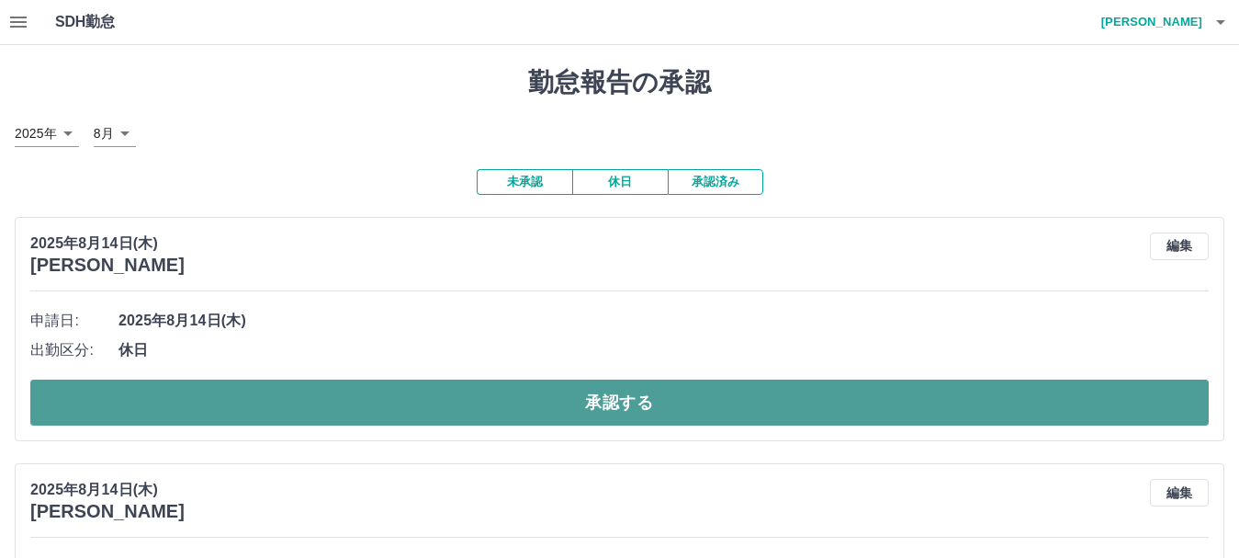
click at [309, 419] on button "承認する" at bounding box center [619, 402] width 1179 height 46
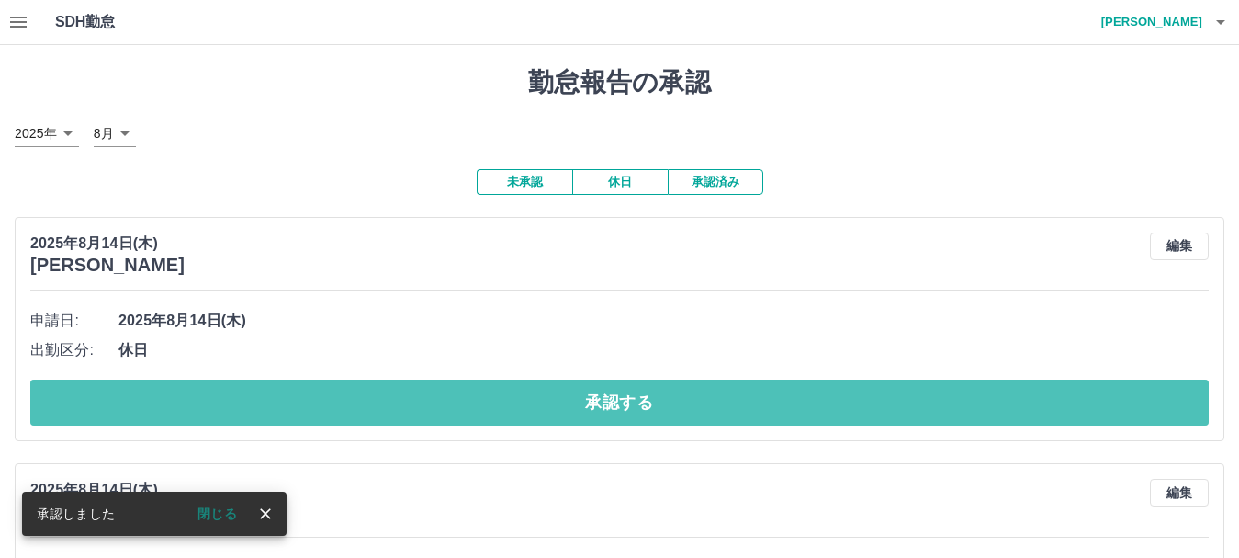
click at [309, 419] on button "承認する" at bounding box center [619, 402] width 1179 height 46
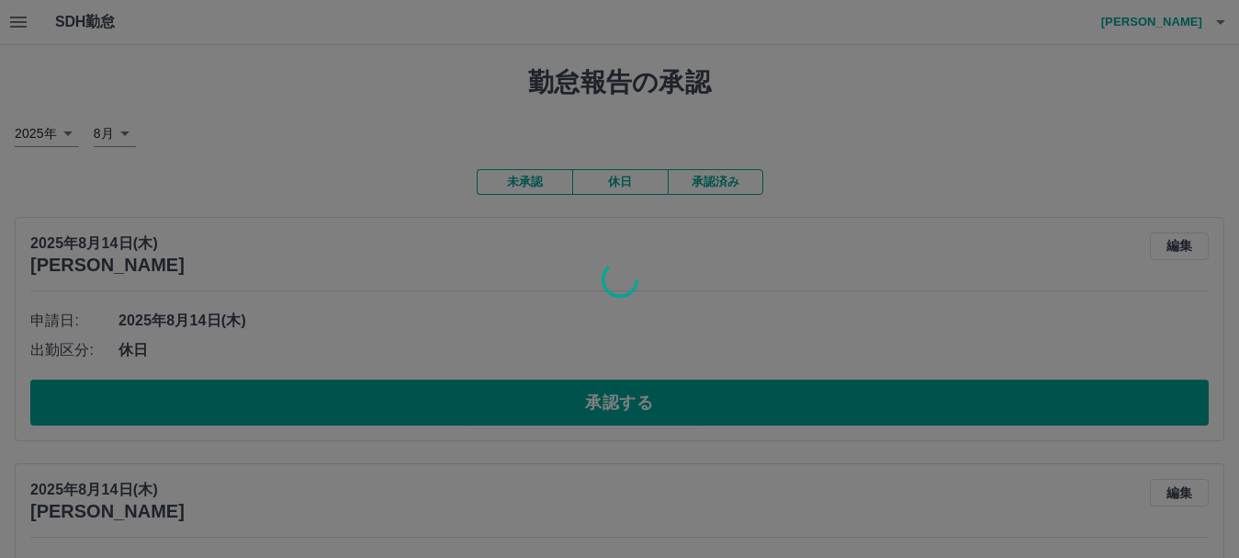
click at [309, 419] on div at bounding box center [619, 279] width 1239 height 558
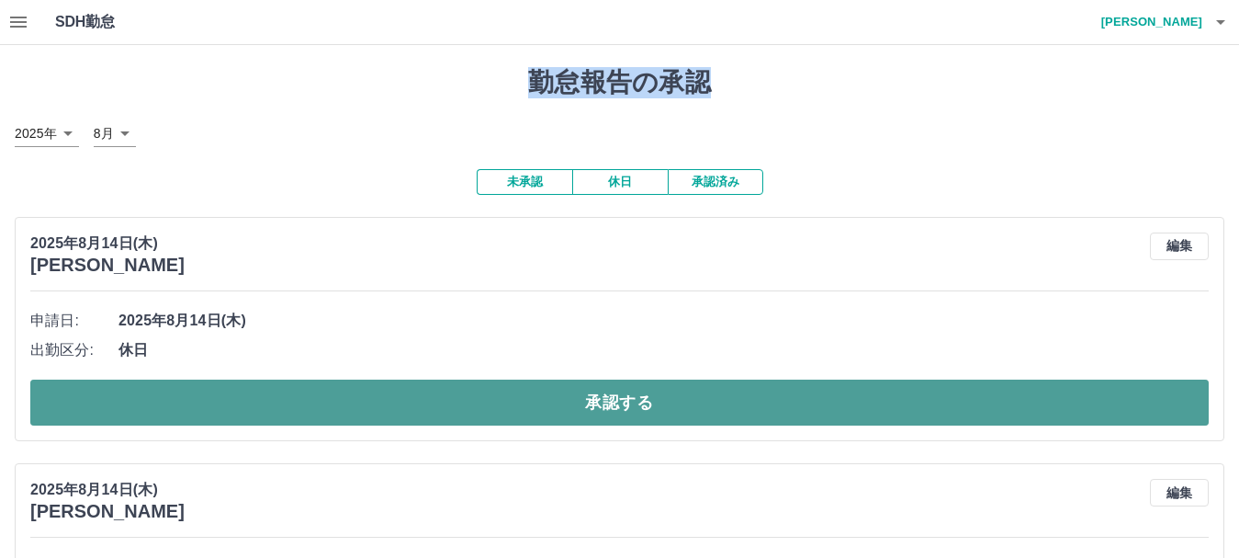
click at [309, 419] on button "承認する" at bounding box center [619, 402] width 1179 height 46
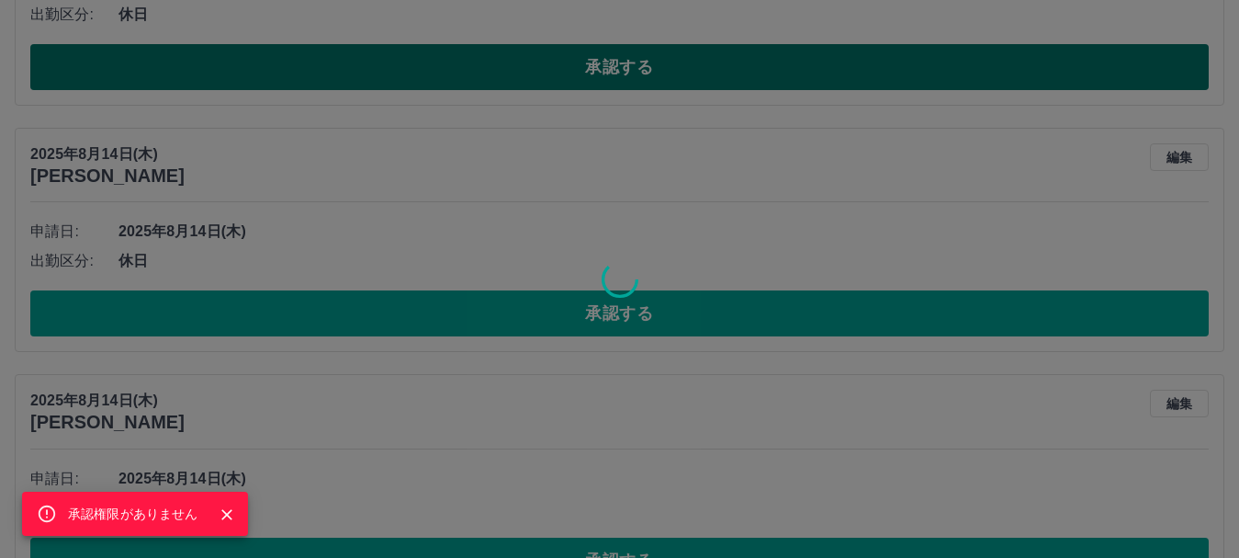
scroll to position [337, 0]
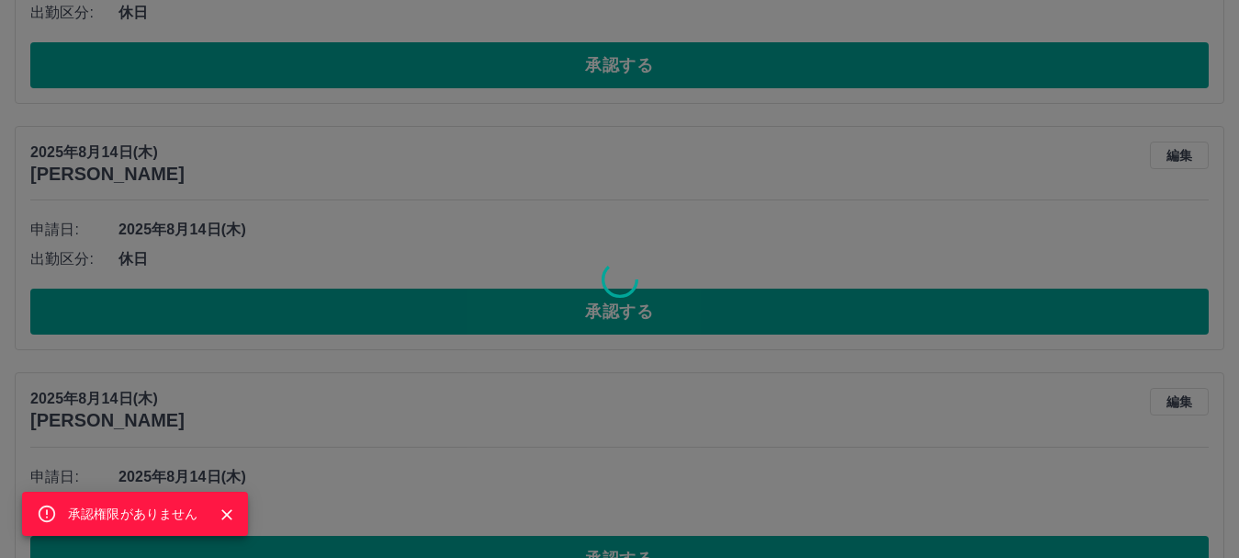
click at [324, 327] on div "承認権限がありません" at bounding box center [619, 279] width 1239 height 558
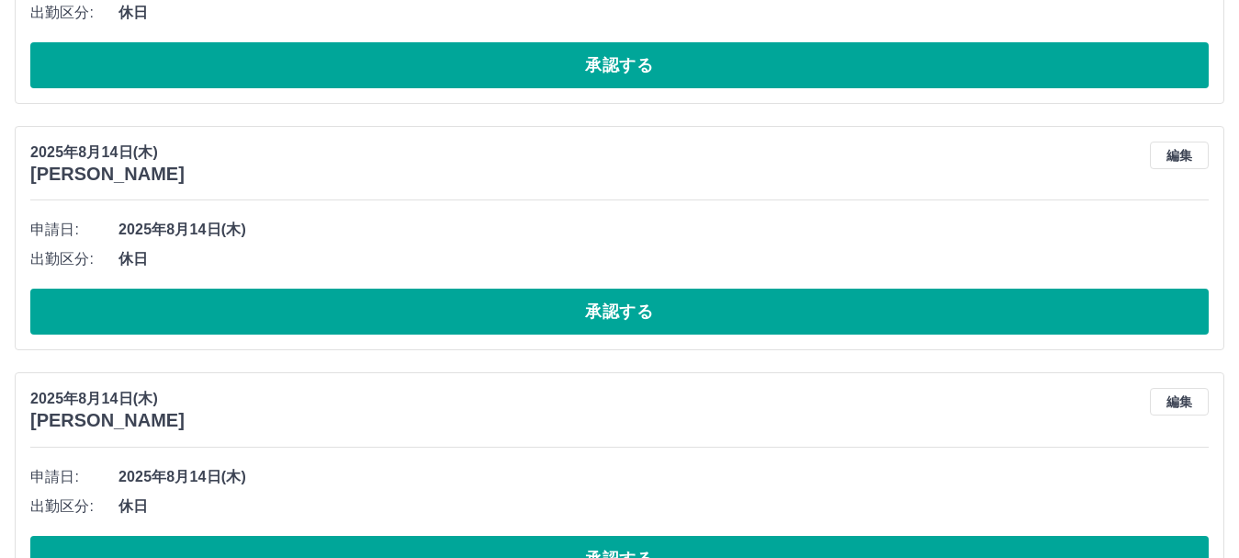
click at [324, 327] on div "承認権限がありません" at bounding box center [619, 279] width 1239 height 558
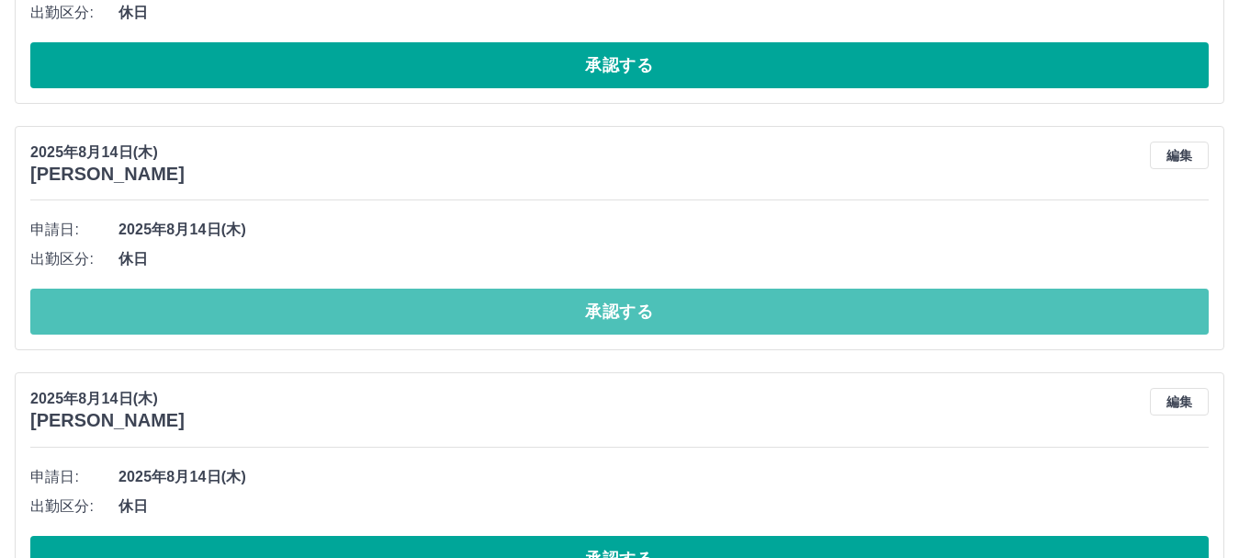
click at [324, 327] on button "承認する" at bounding box center [619, 312] width 1179 height 46
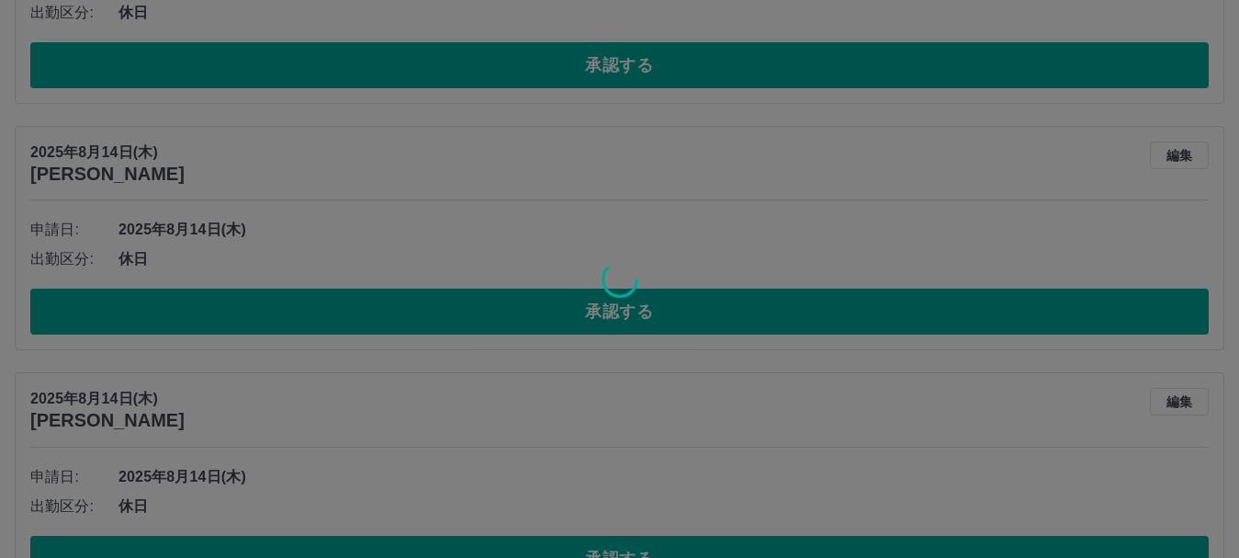
scroll to position [91, 0]
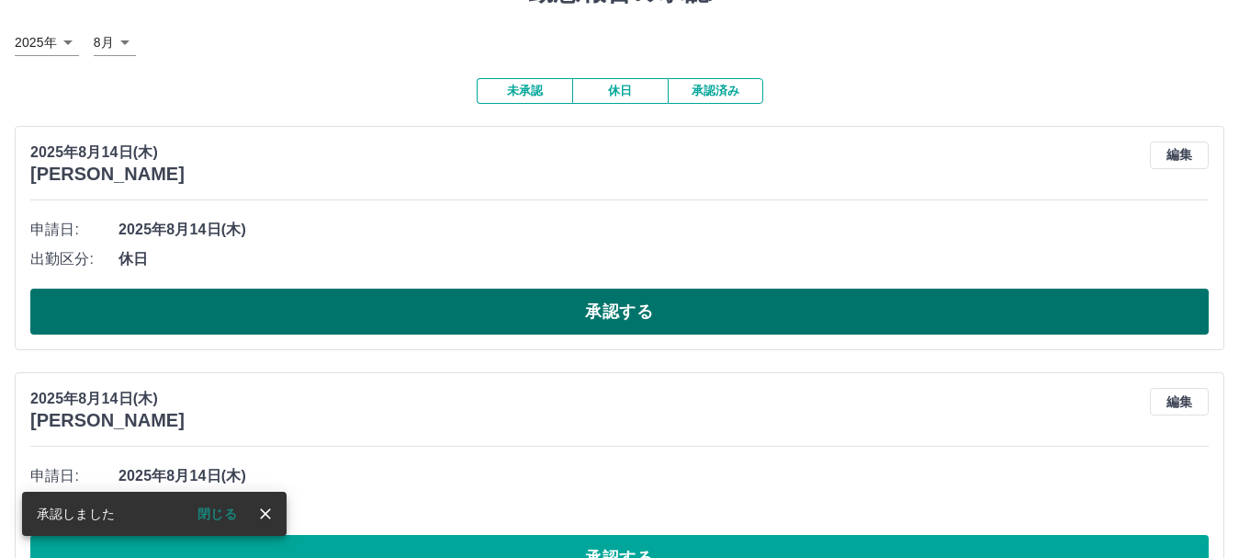
click at [312, 312] on button "承認する" at bounding box center [619, 312] width 1179 height 46
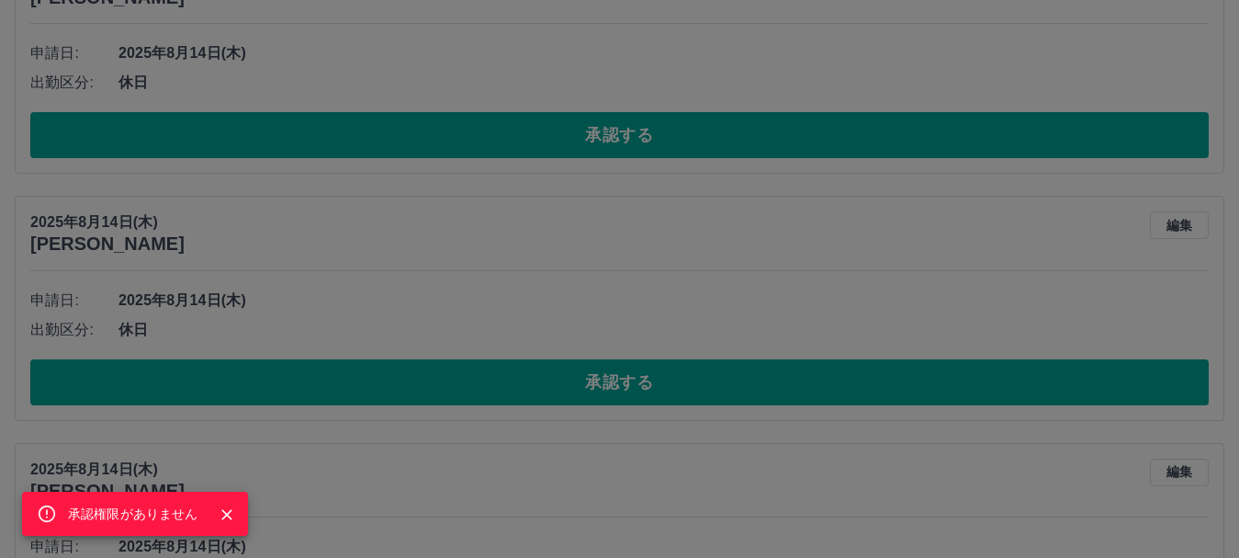
scroll to position [523, 0]
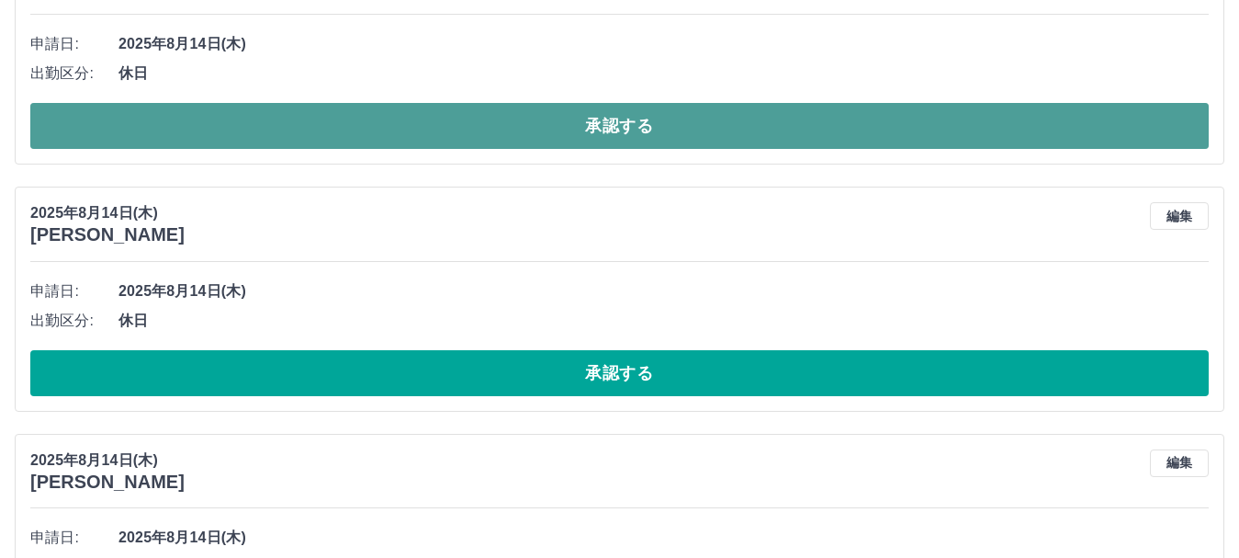
click at [310, 119] on button "承認する" at bounding box center [619, 126] width 1179 height 46
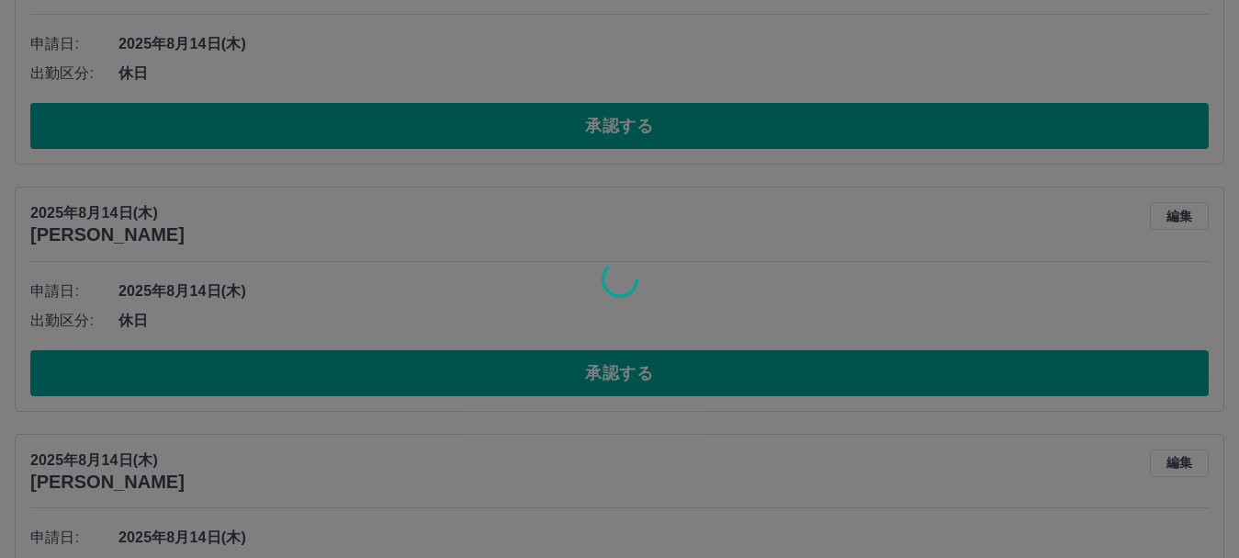
click at [295, 372] on div at bounding box center [619, 279] width 1239 height 558
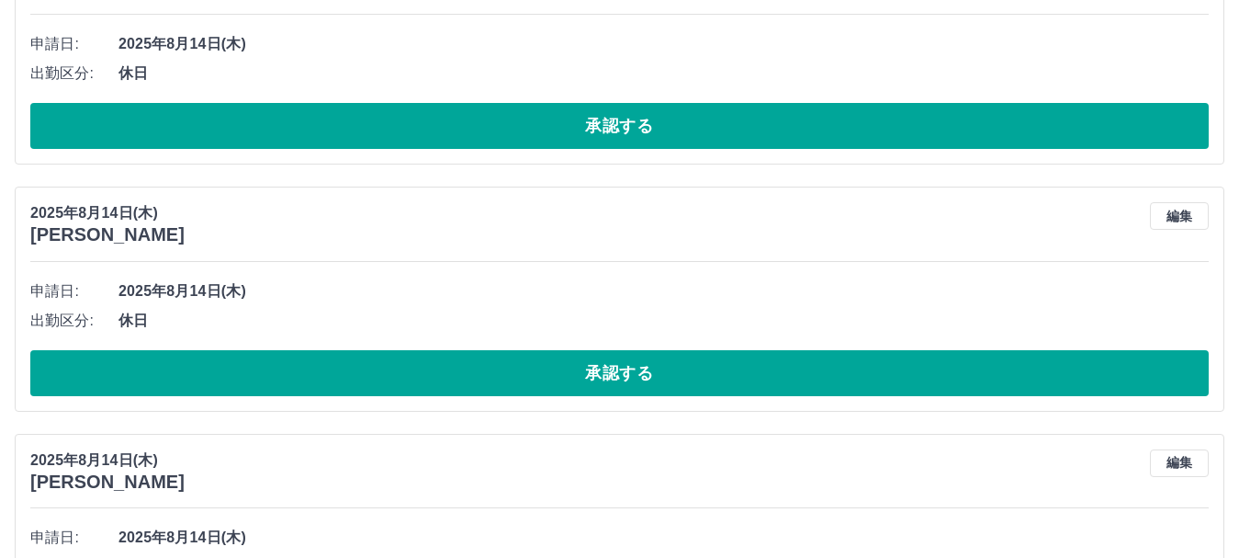
click at [295, 372] on button "承認する" at bounding box center [619, 373] width 1179 height 46
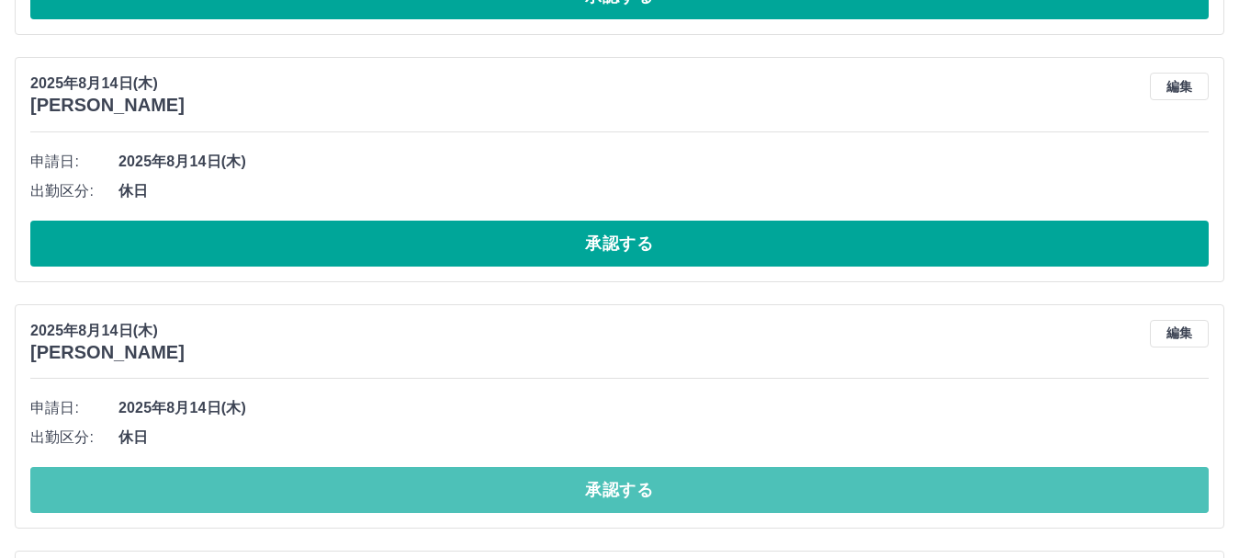
click at [277, 497] on button "承認する" at bounding box center [619, 490] width 1179 height 46
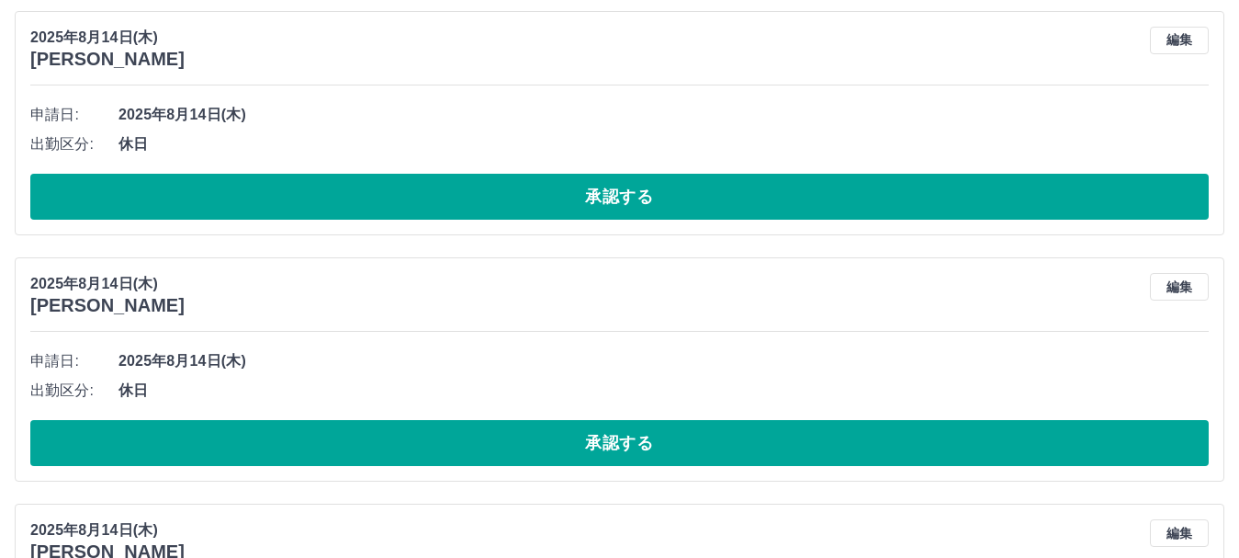
scroll to position [453, 0]
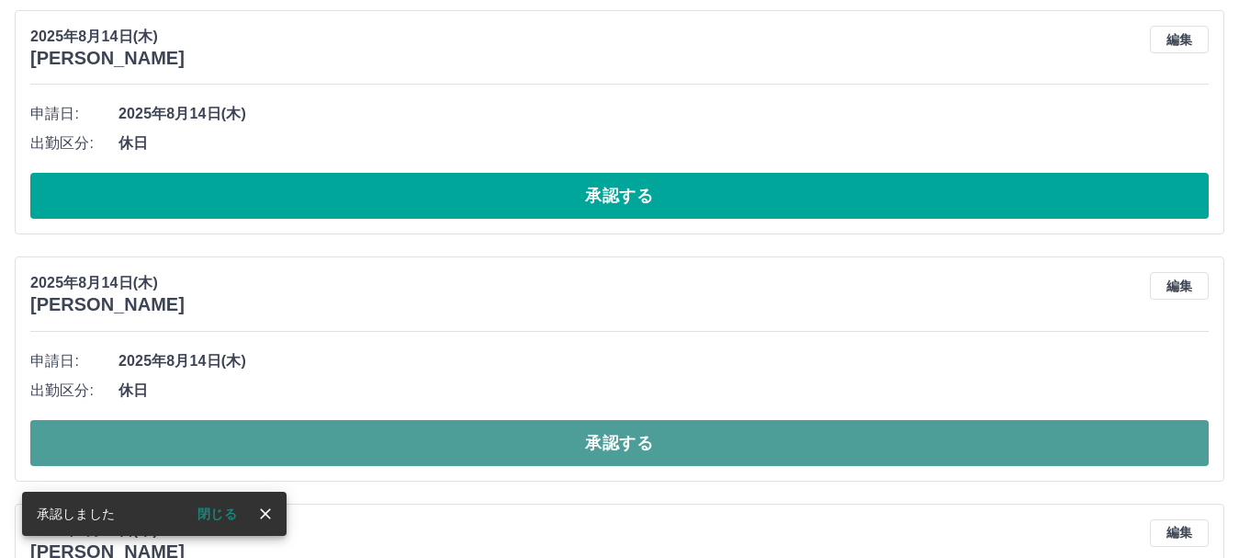
click at [286, 432] on button "承認する" at bounding box center [619, 443] width 1179 height 46
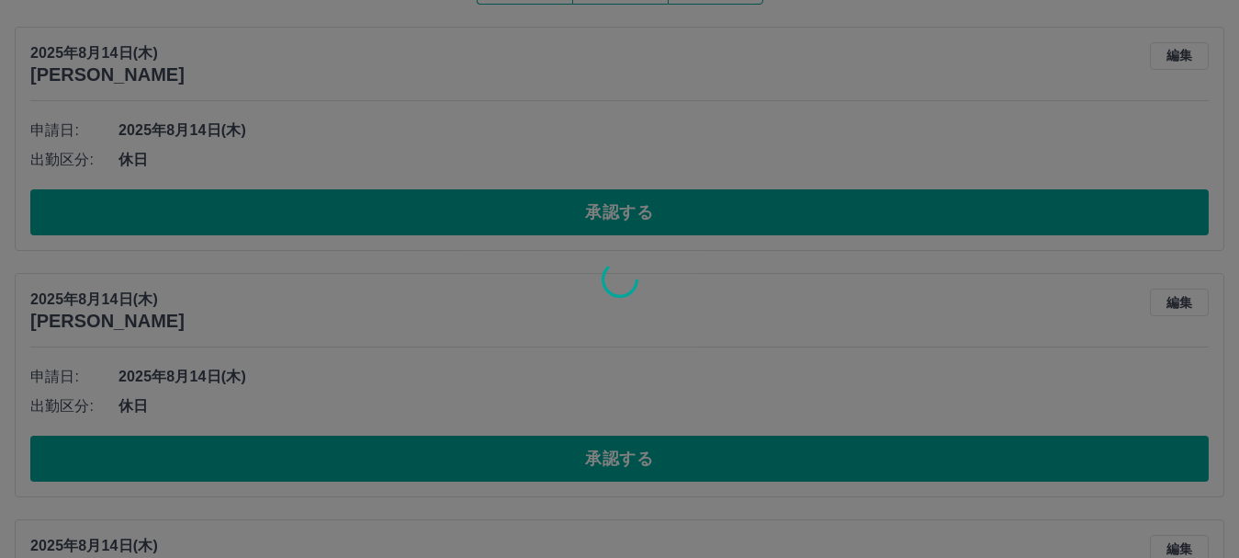
scroll to position [0, 0]
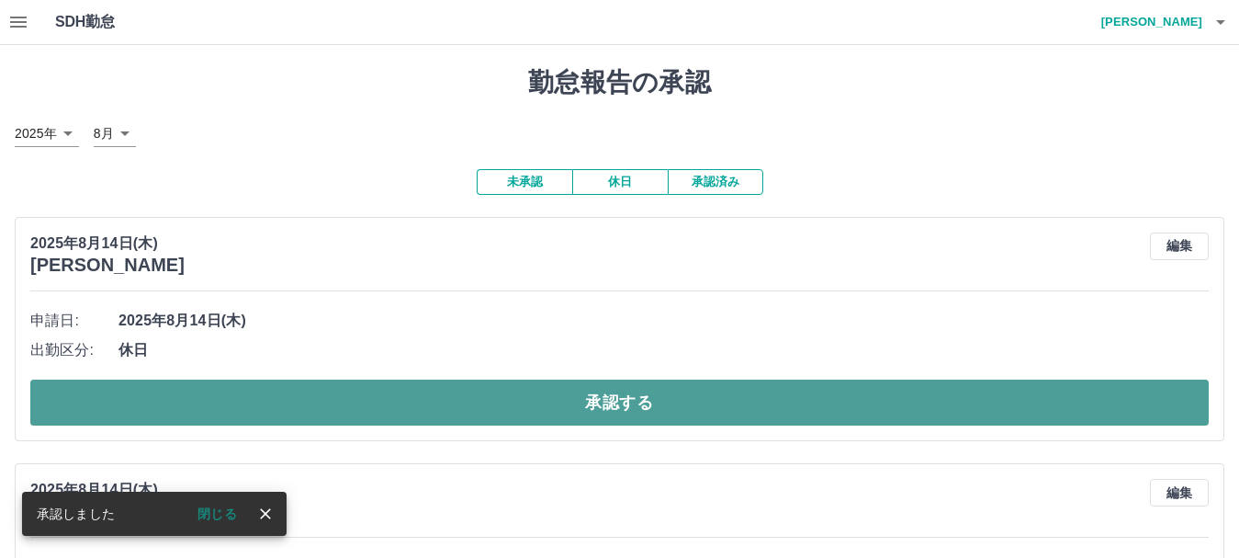
click at [294, 393] on button "承認する" at bounding box center [619, 402] width 1179 height 46
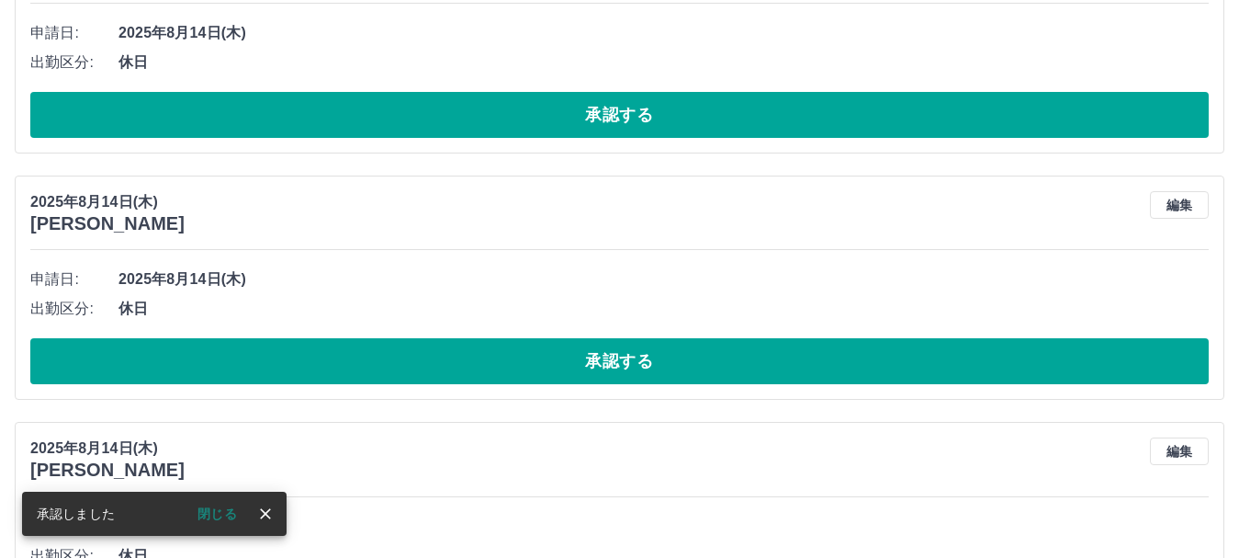
scroll to position [41, 0]
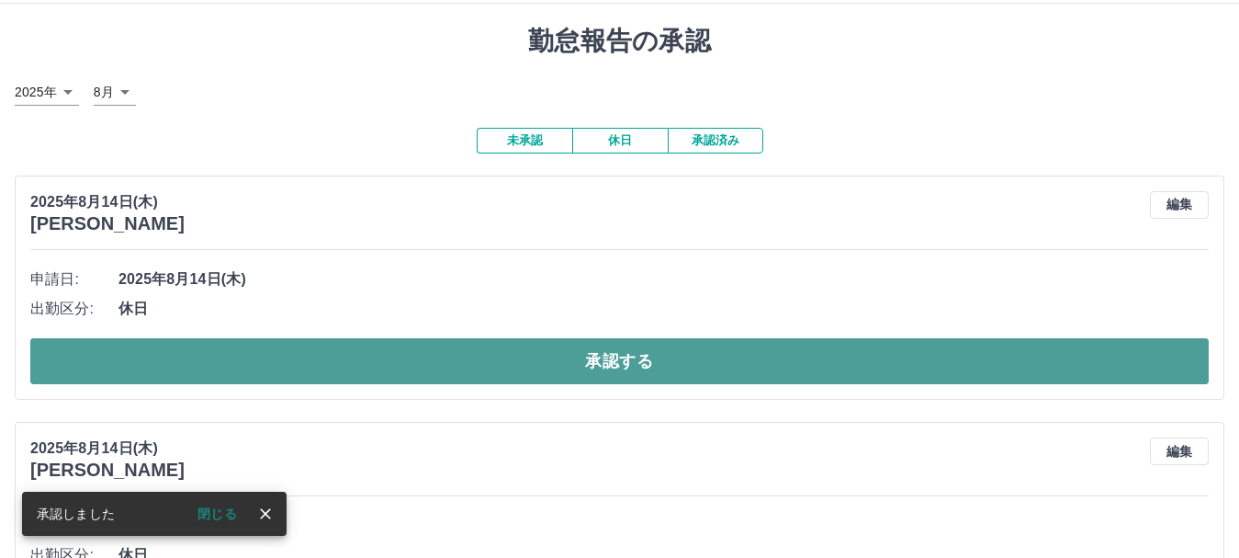
click at [232, 359] on button "承認する" at bounding box center [619, 361] width 1179 height 46
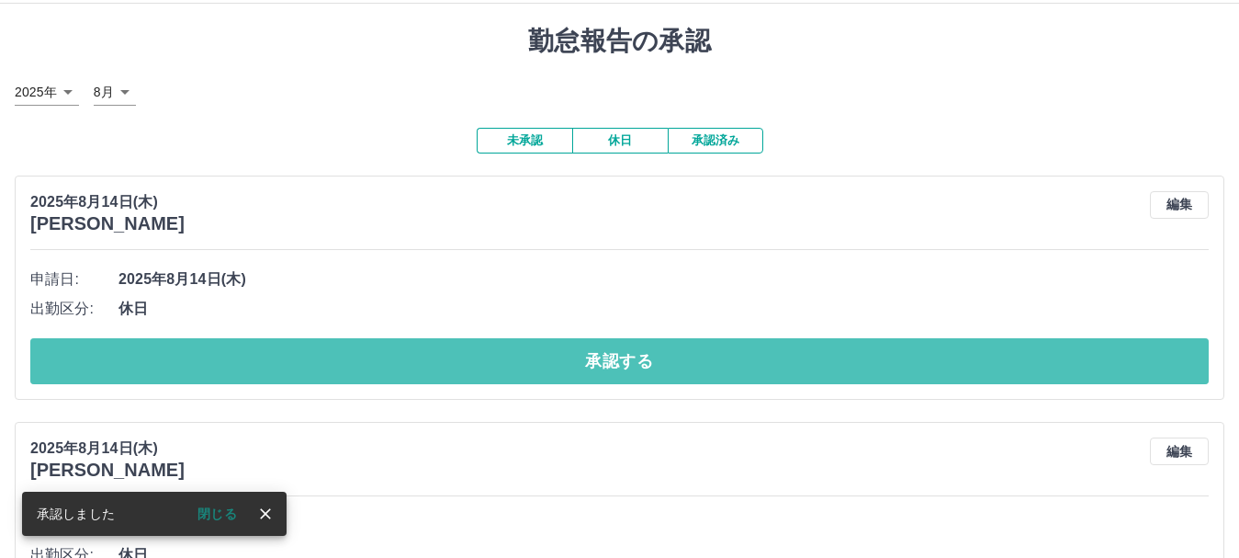
click at [232, 359] on button "承認する" at bounding box center [619, 361] width 1179 height 46
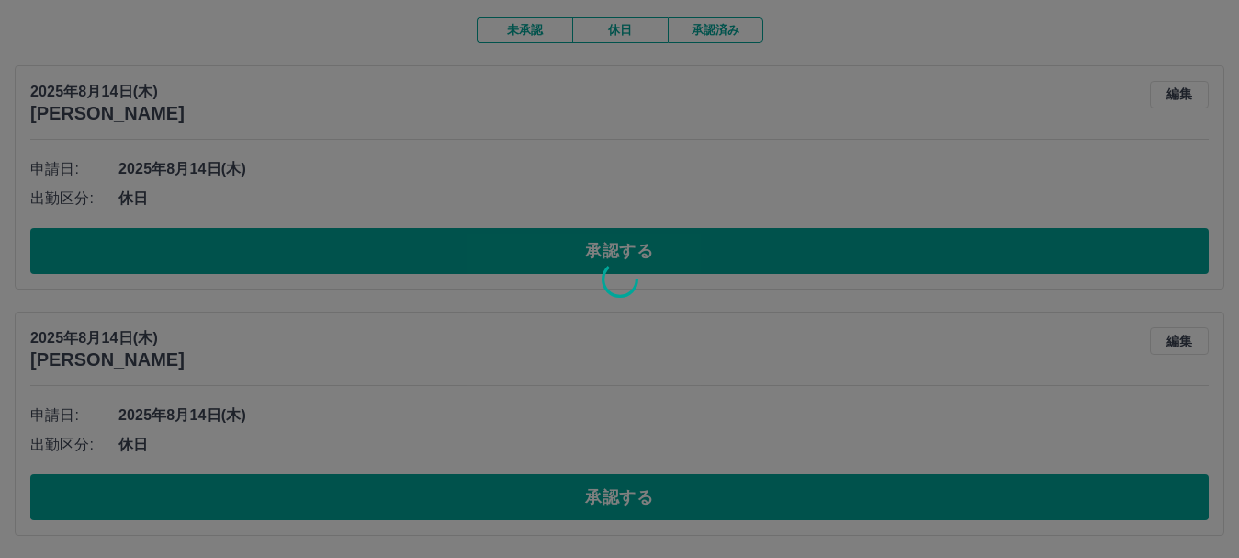
scroll to position [0, 0]
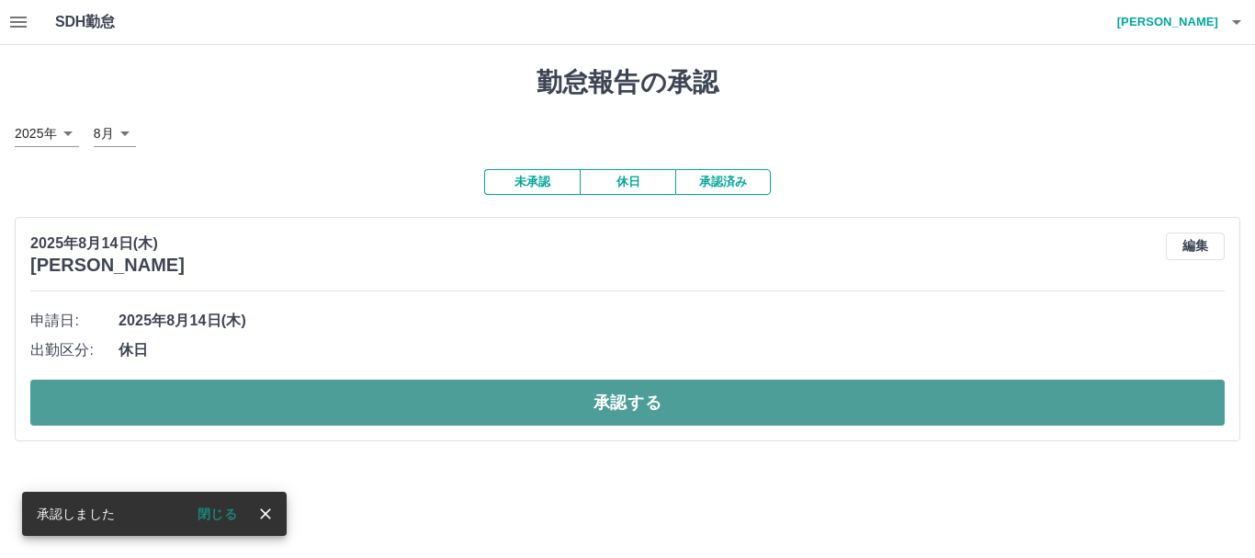
click at [220, 402] on button "承認する" at bounding box center [627, 402] width 1194 height 46
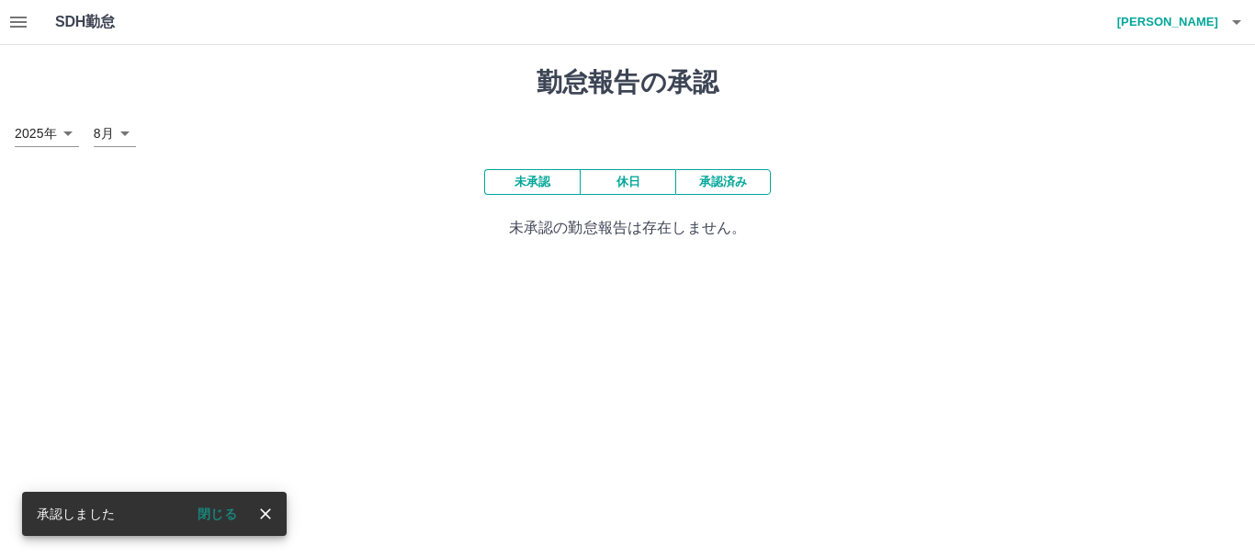
click at [719, 178] on button "承認済み" at bounding box center [723, 182] width 96 height 26
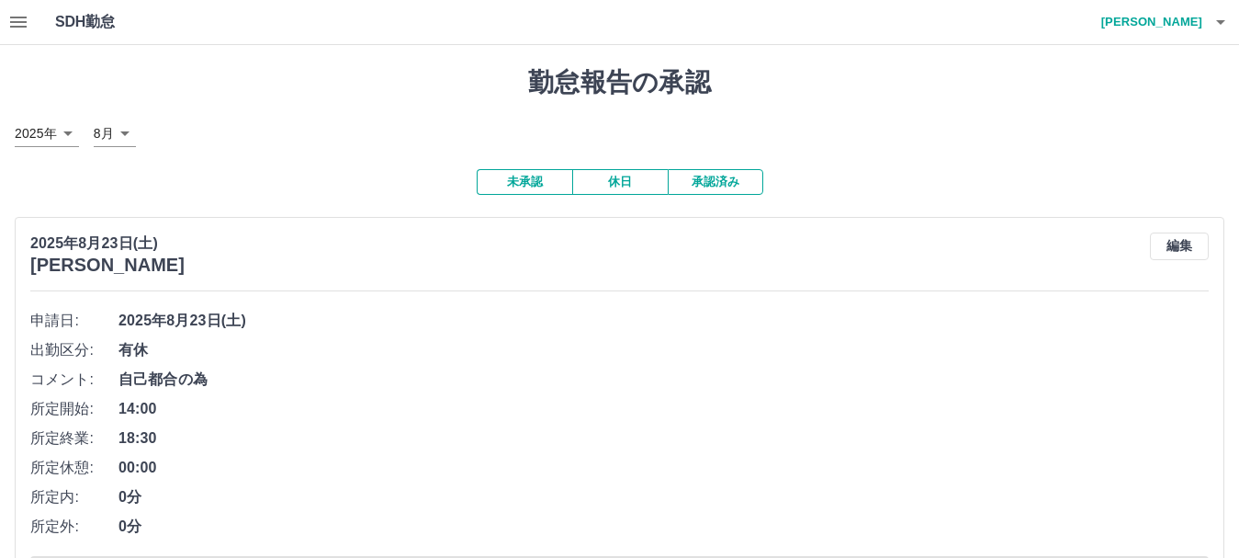
click at [504, 188] on button "未承認" at bounding box center [525, 182] width 96 height 26
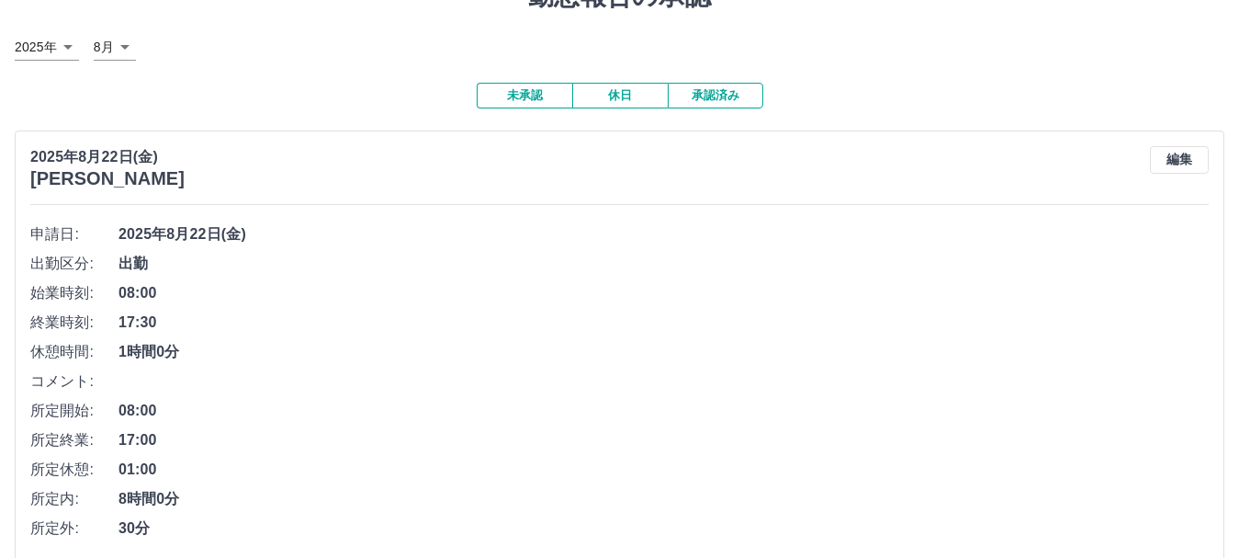
scroll to position [172, 0]
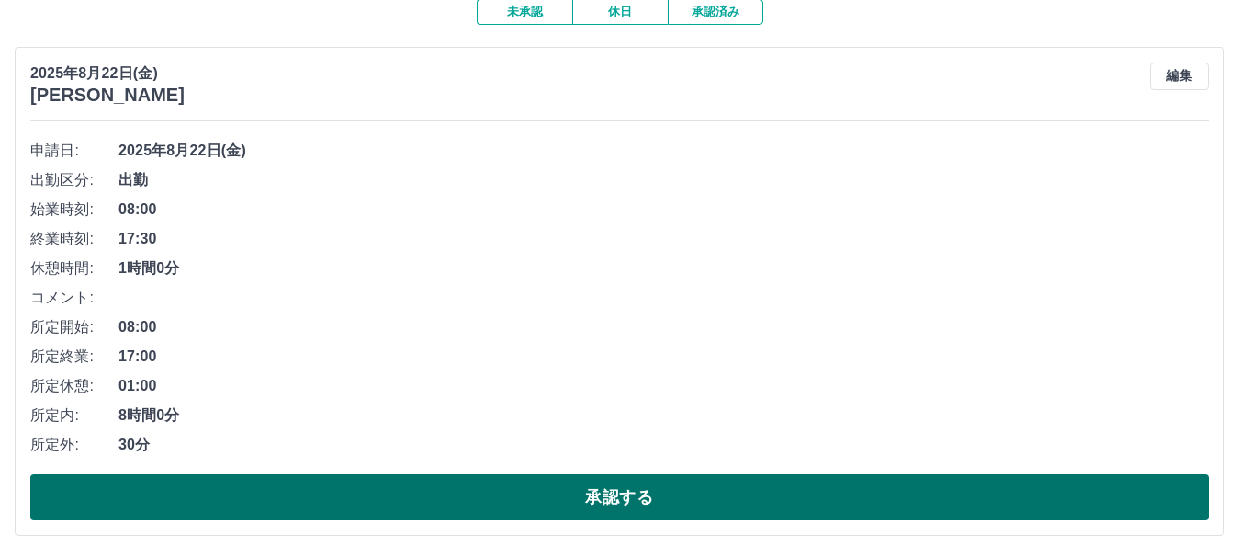
click at [503, 507] on button "承認する" at bounding box center [619, 497] width 1179 height 46
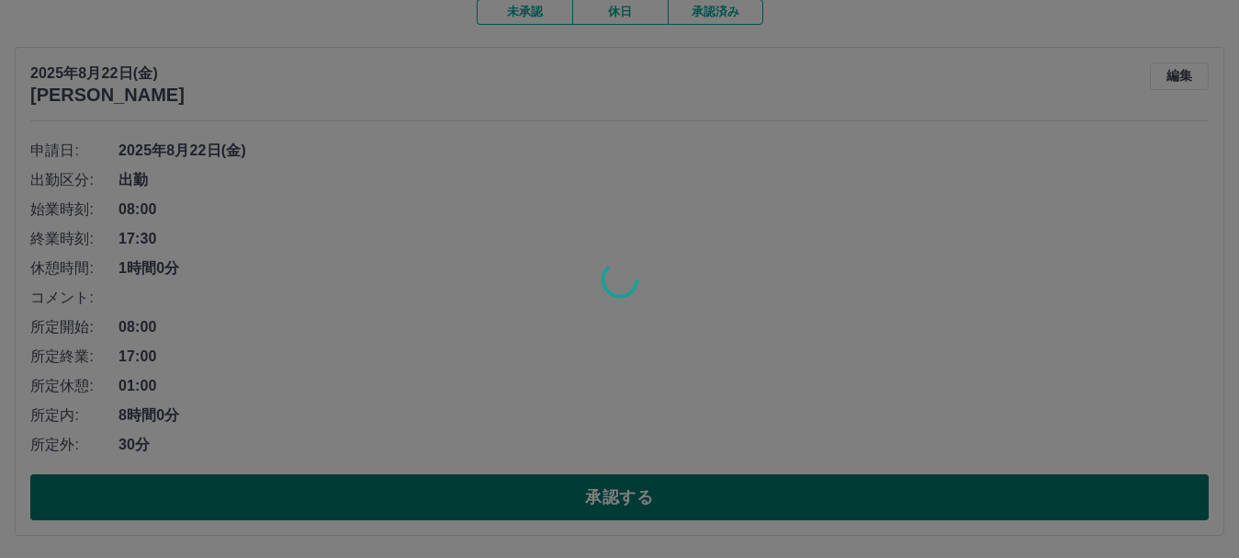
click at [503, 507] on div at bounding box center [619, 279] width 1239 height 558
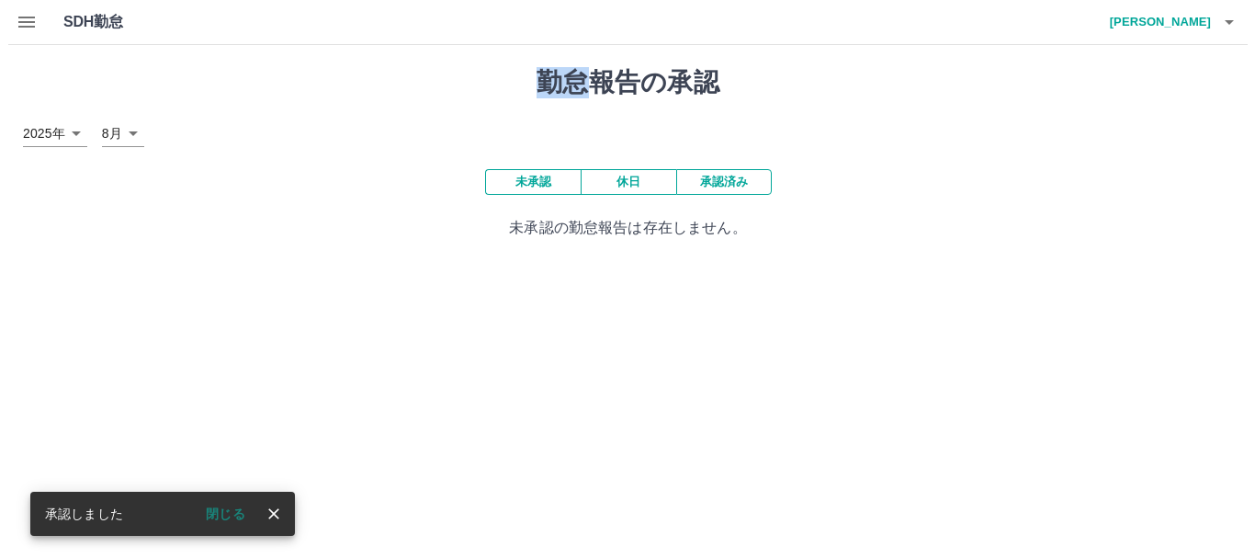
scroll to position [0, 0]
